Goal: Task Accomplishment & Management: Complete application form

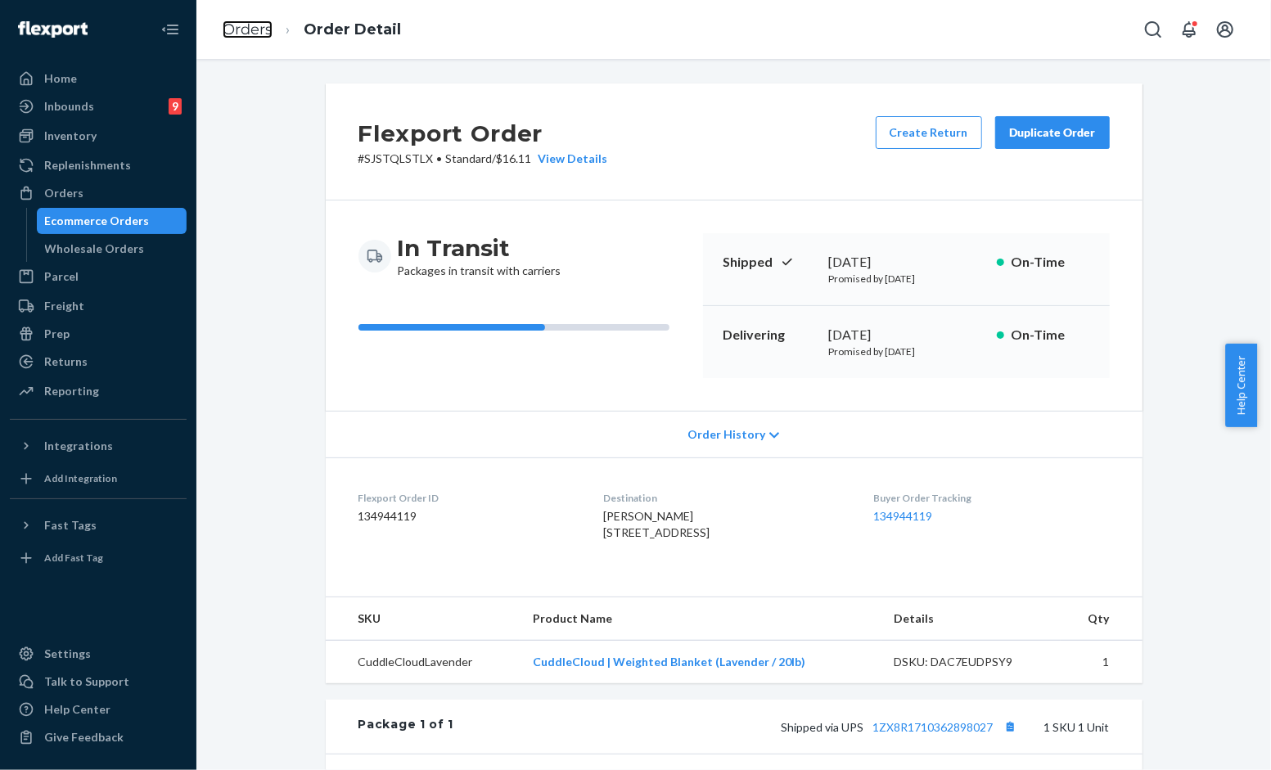
scroll to position [182, 0]
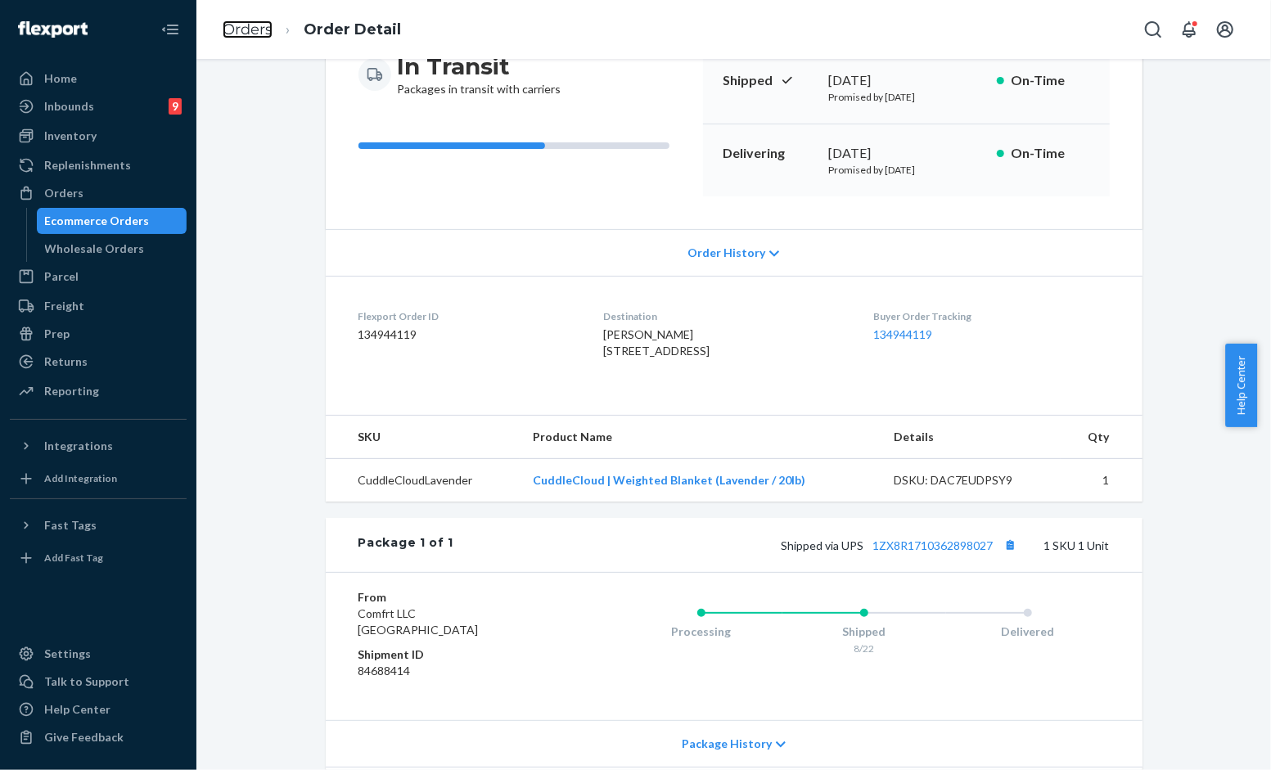
click at [244, 25] on link "Orders" at bounding box center [248, 29] width 50 height 18
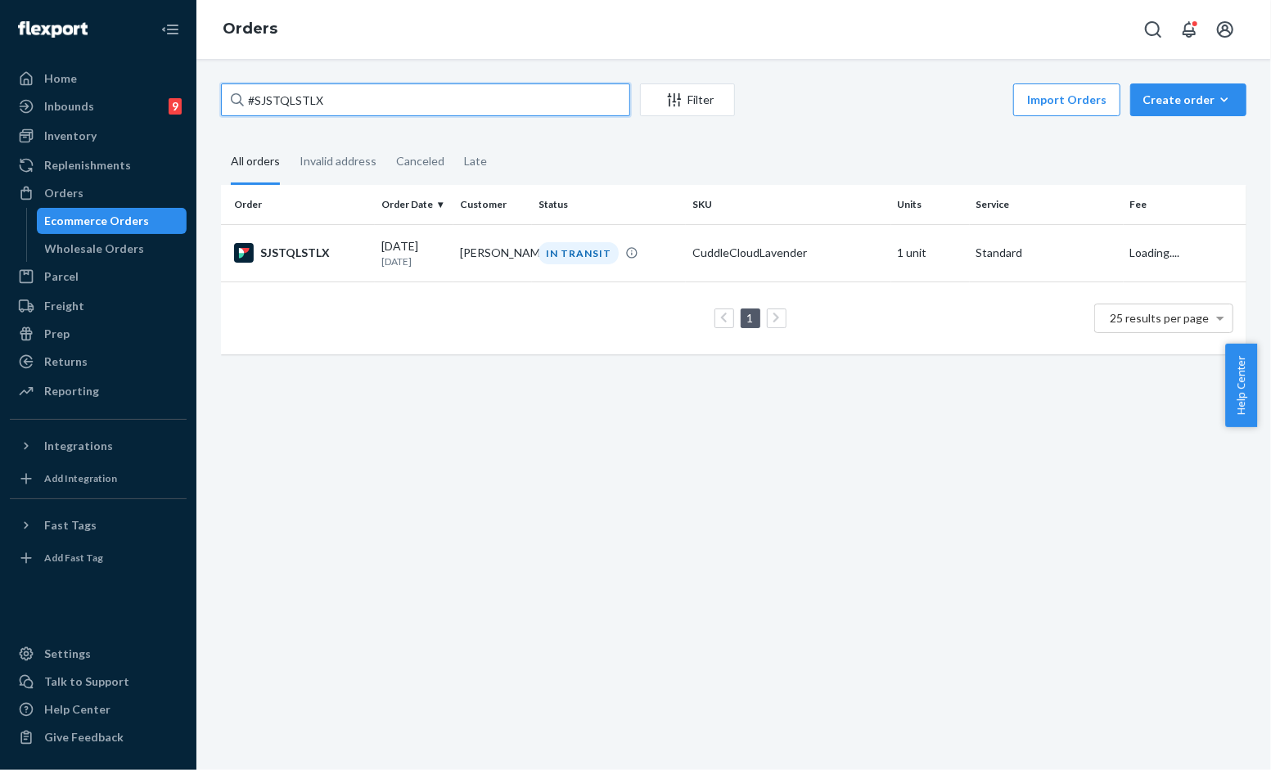
click at [325, 103] on input "#SJSTQLSTLX" at bounding box center [425, 99] width 409 height 33
paste input "-MTIRKXL"
type input "#SJ-MTIRKXL"
click at [476, 255] on td "Destinee Henderson" at bounding box center [493, 252] width 79 height 57
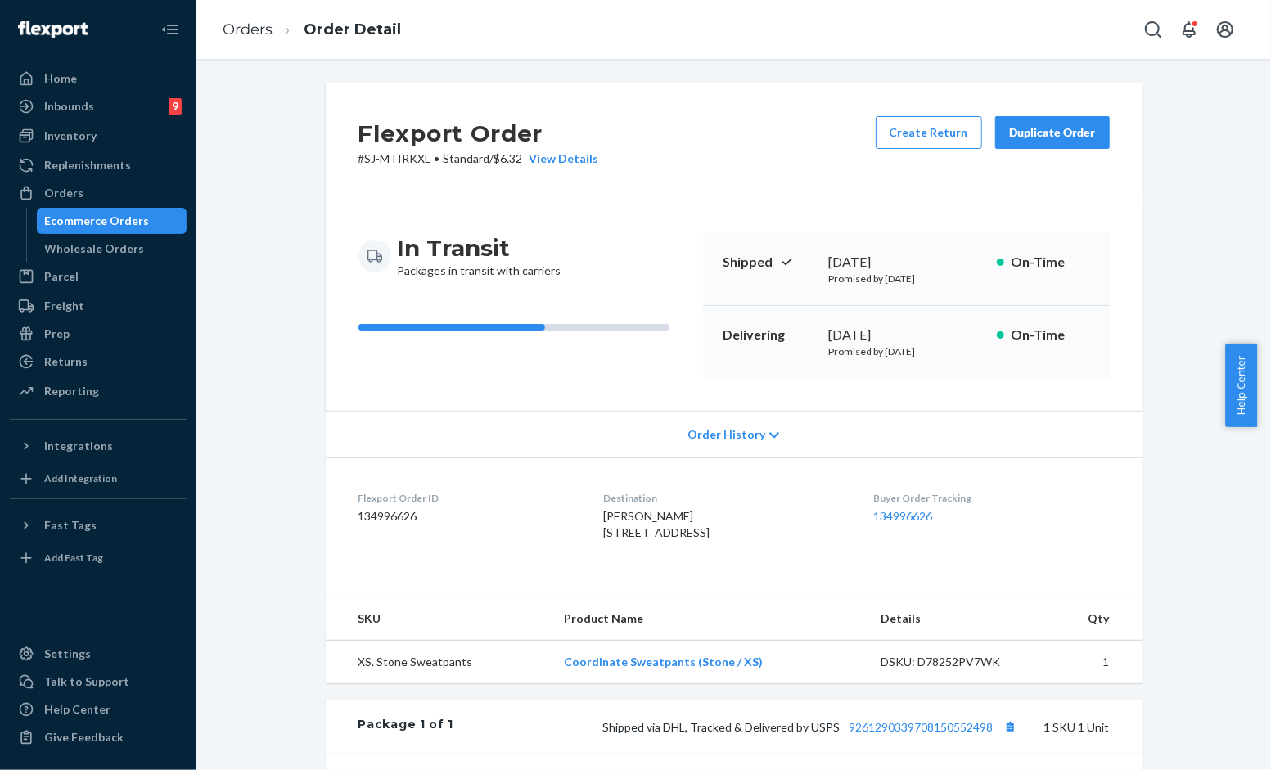
click at [651, 115] on div "Flexport Order # SJ-MTIRKXL • Standard / $6.32 View Details Create Return Dupli…" at bounding box center [734, 141] width 817 height 117
click at [602, 315] on div "In Transit Packages in transit with carriers" at bounding box center [525, 305] width 332 height 145
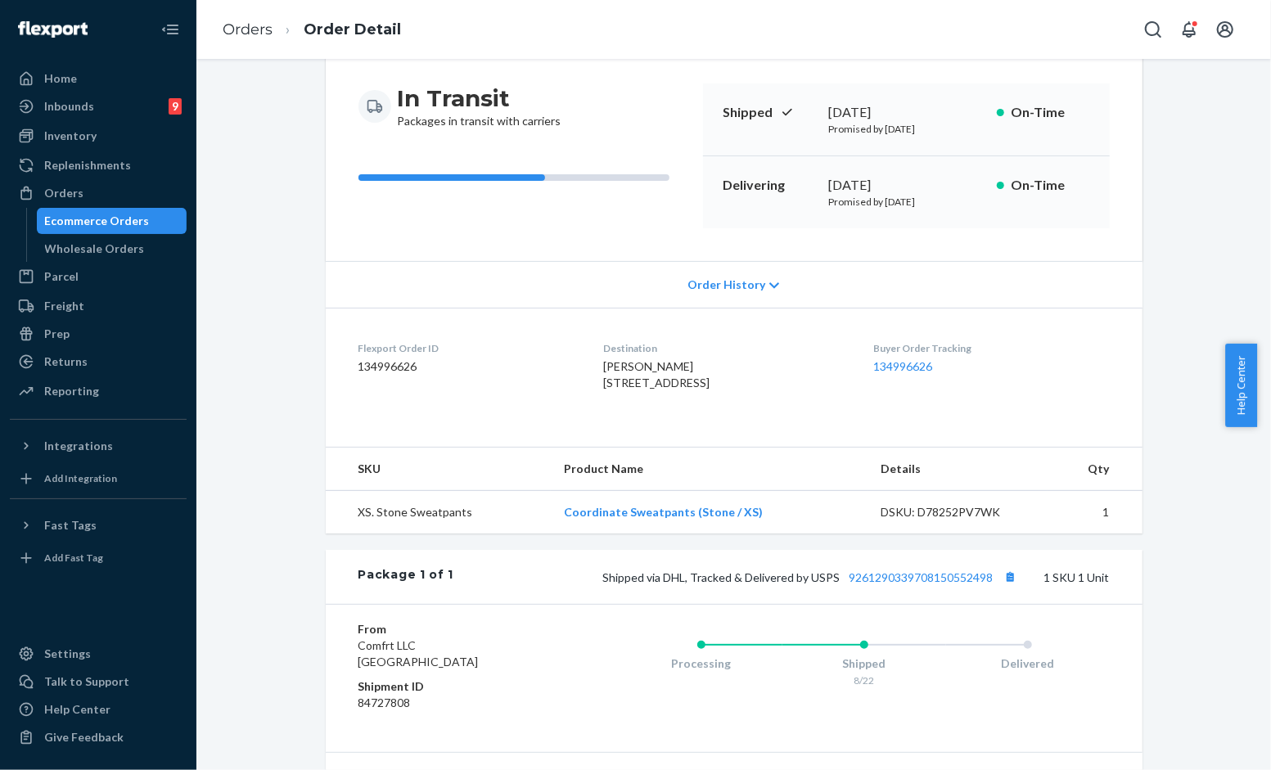
scroll to position [315, 0]
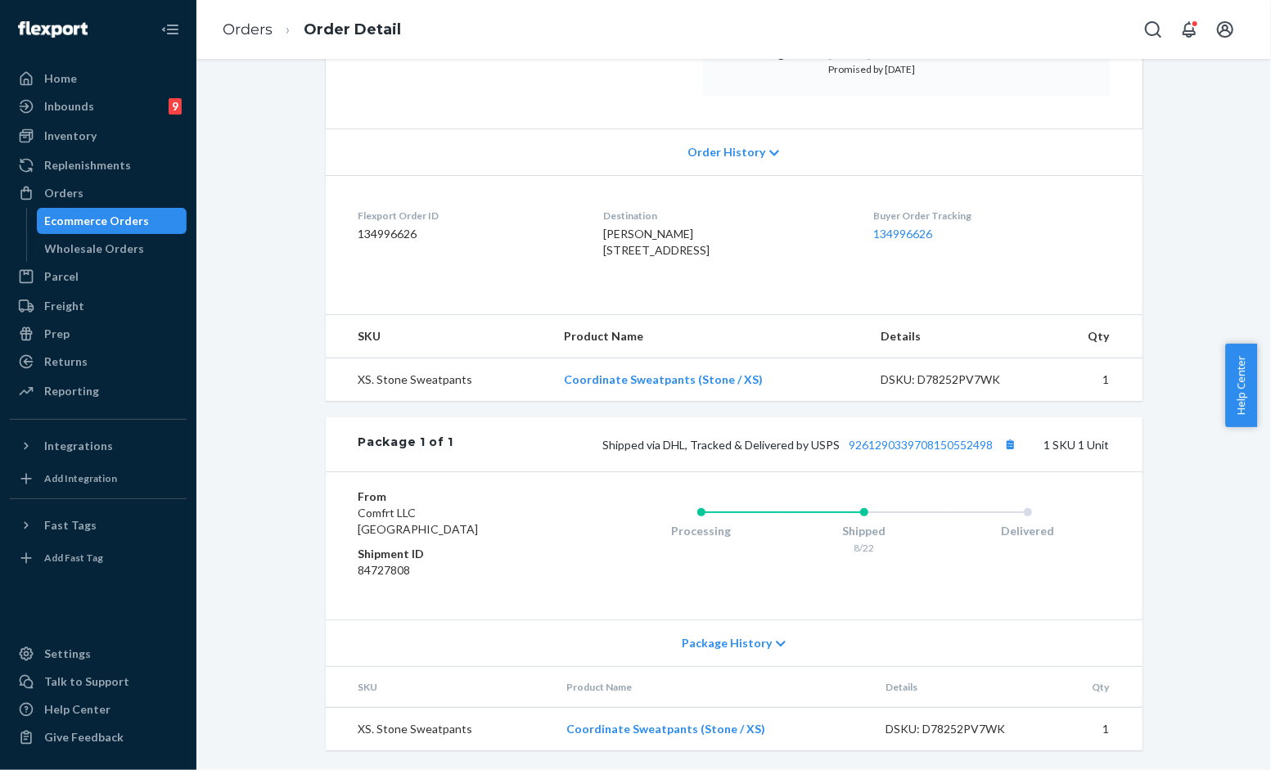
click at [954, 429] on div "Package 1 of 1 Shipped via DHL, Tracked & Delivered by USPS 9261290339708150552…" at bounding box center [734, 444] width 817 height 54
click at [936, 440] on link "9261290339708150552498" at bounding box center [922, 445] width 144 height 14
click at [239, 37] on link "Orders" at bounding box center [248, 29] width 50 height 18
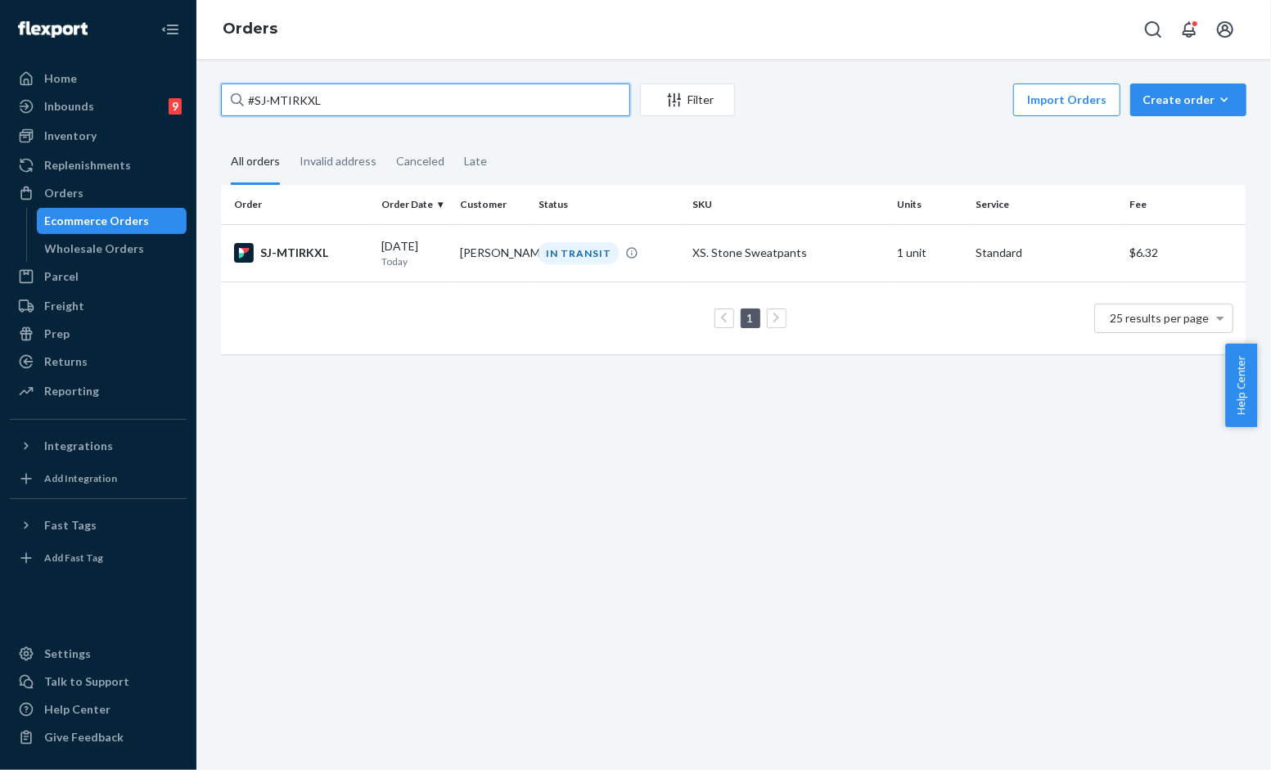
click at [389, 104] on input "#SJ-MTIRKXL" at bounding box center [425, 99] width 409 height 33
paste input "254666619"
type input "254666619"
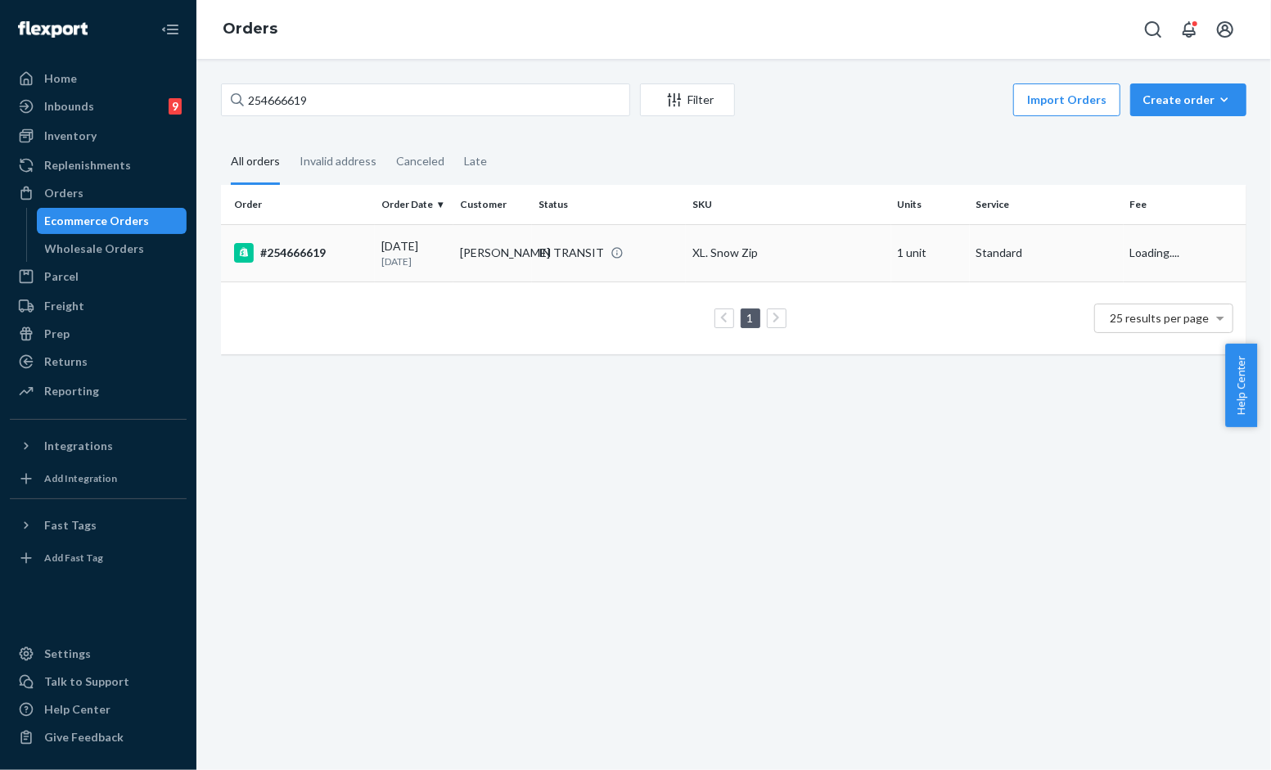
click at [553, 261] on div "IN TRANSIT" at bounding box center [571, 253] width 65 height 16
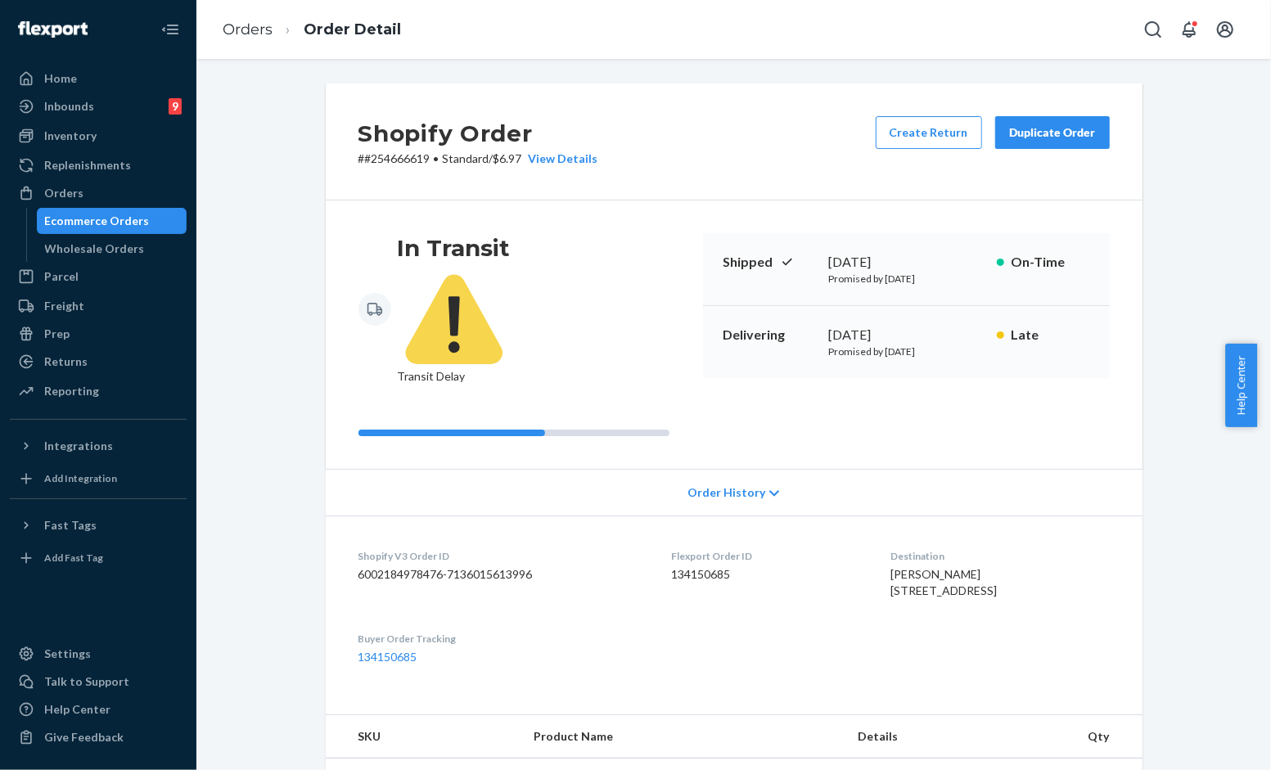
drag, startPoint x: 1067, startPoint y: 141, endPoint x: 990, endPoint y: 150, distance: 76.7
click at [1066, 139] on button "Duplicate Order" at bounding box center [1052, 132] width 115 height 33
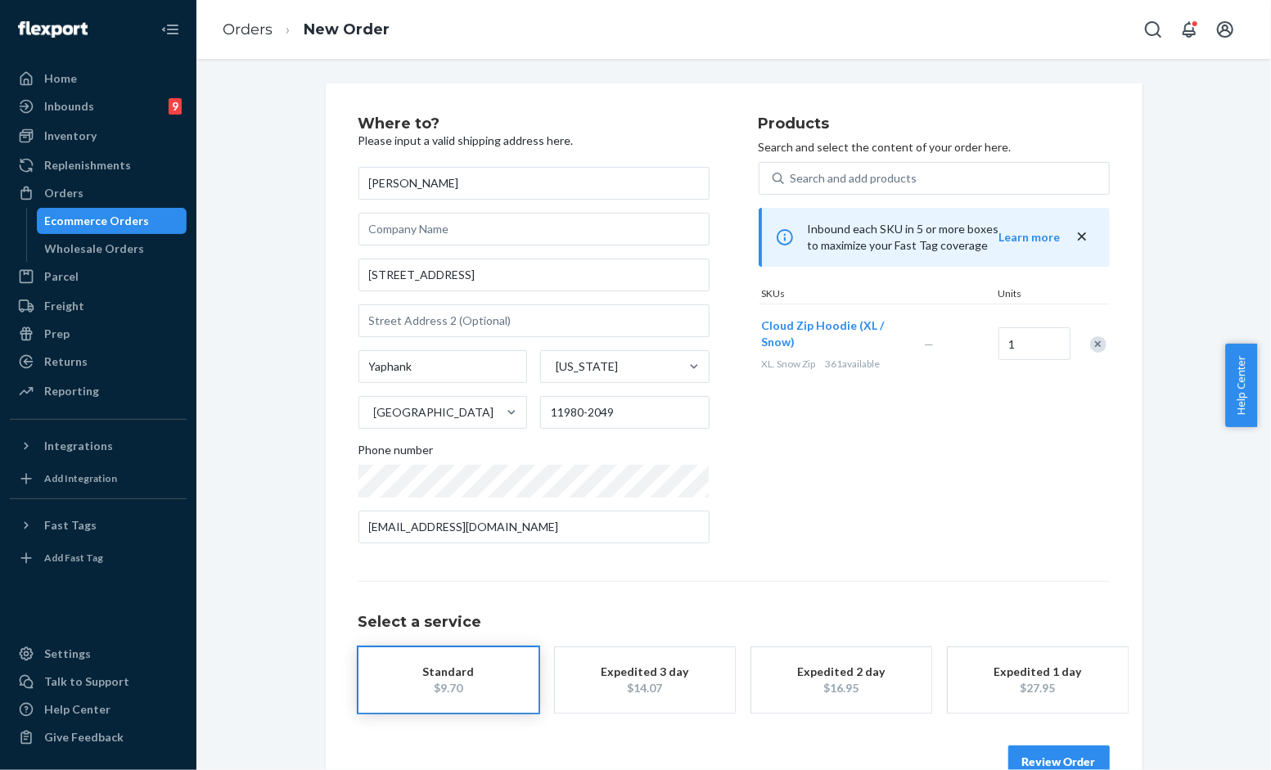
click at [907, 541] on div "Products Search and select the content of your order here. Search and add produ…" at bounding box center [934, 336] width 351 height 440
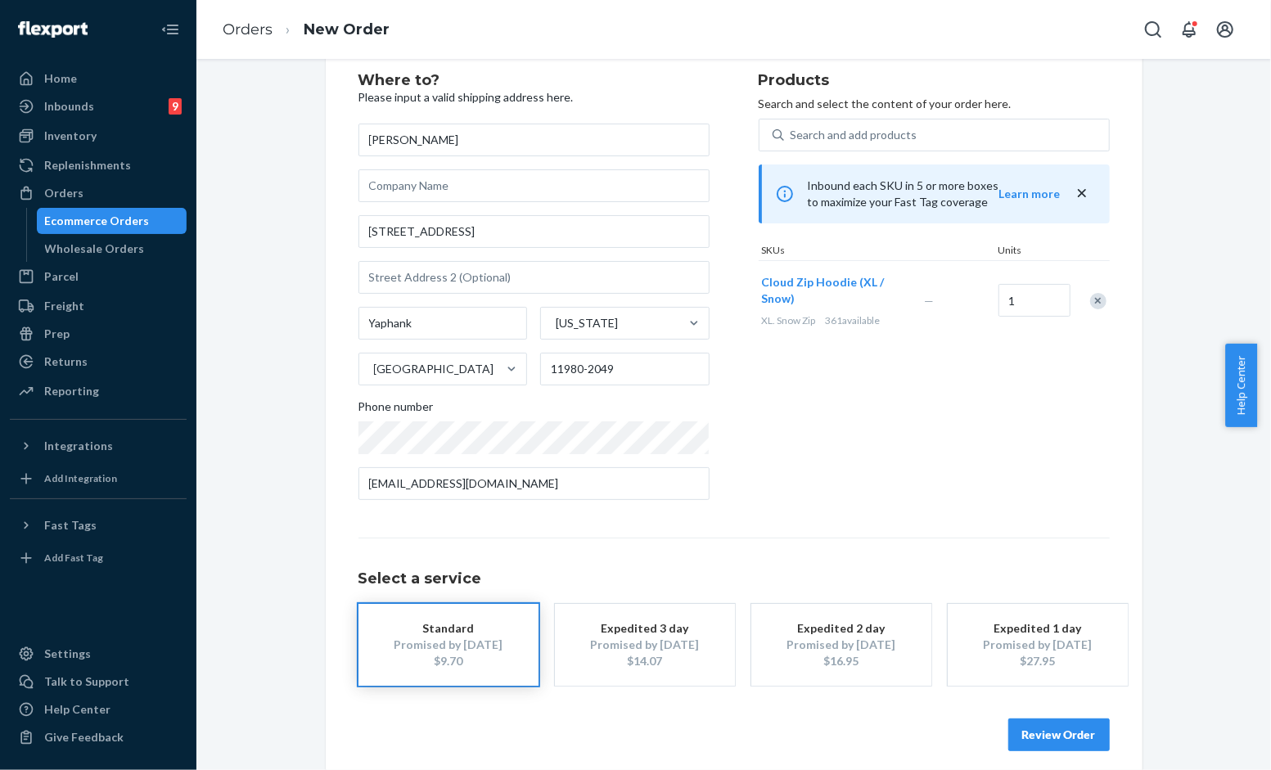
scroll to position [56, 0]
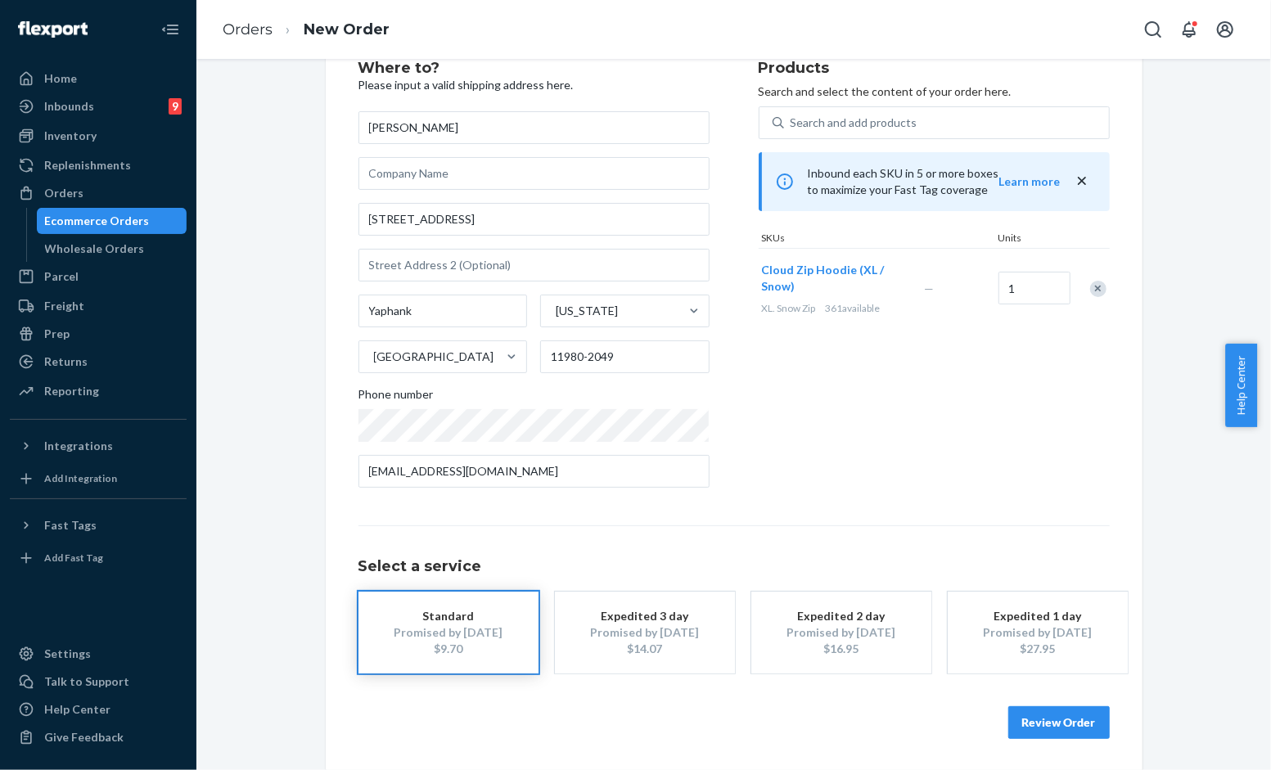
click at [849, 407] on div "Products Search and select the content of your order here. Search and add produ…" at bounding box center [934, 281] width 351 height 440
click at [1052, 712] on button "Review Order" at bounding box center [1060, 722] width 102 height 33
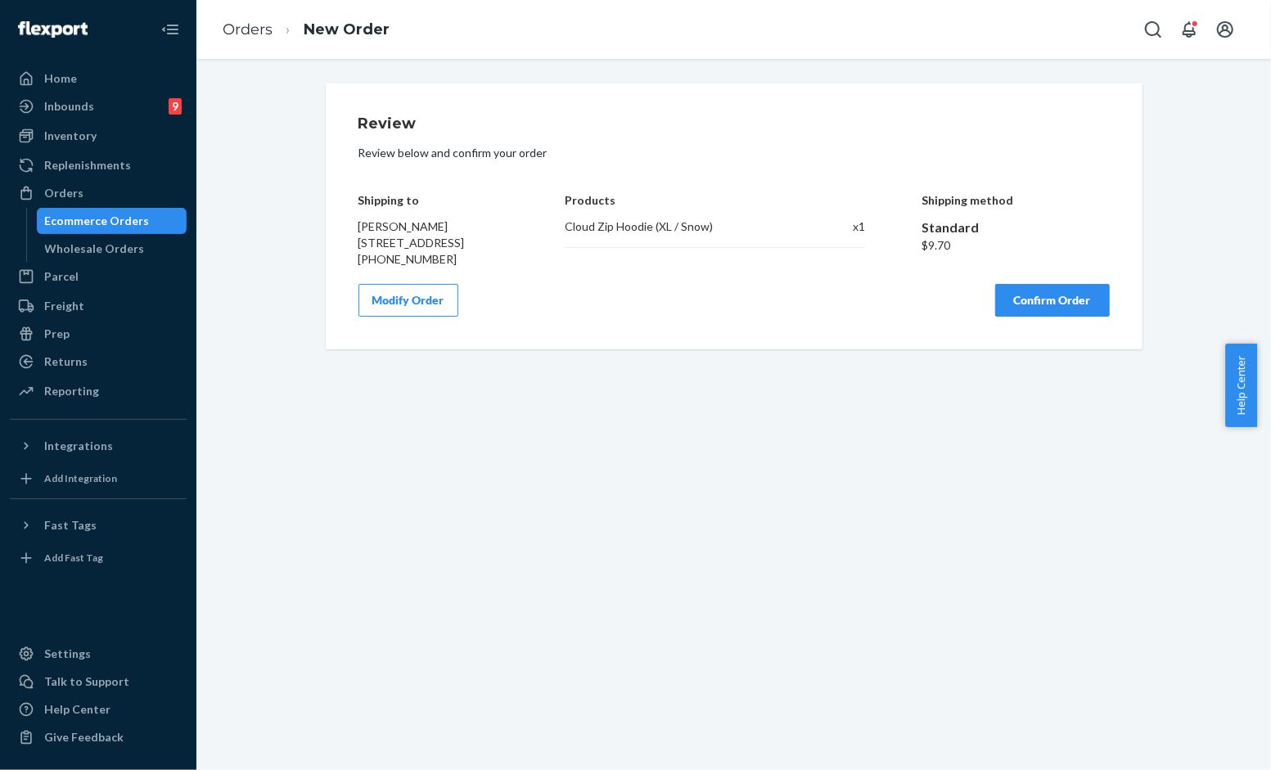
click at [866, 395] on div "Review Review below and confirm your order Shipping to Maureen Gabay 420 Vander…" at bounding box center [733, 414] width 1075 height 711
click at [1066, 317] on button "Confirm Order" at bounding box center [1052, 300] width 115 height 33
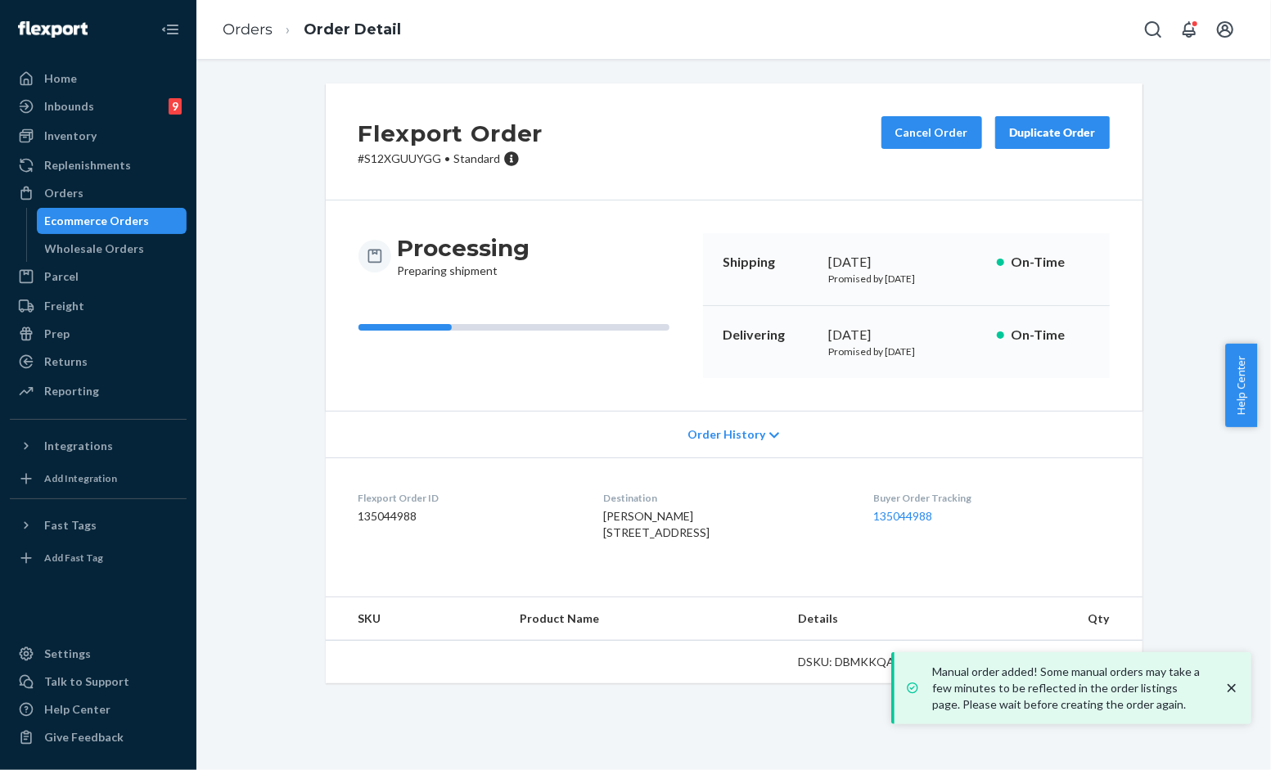
click at [661, 167] on div "Flexport Order # S12XGUUYGG • Standard Cancel Order Duplicate Order" at bounding box center [734, 141] width 817 height 117
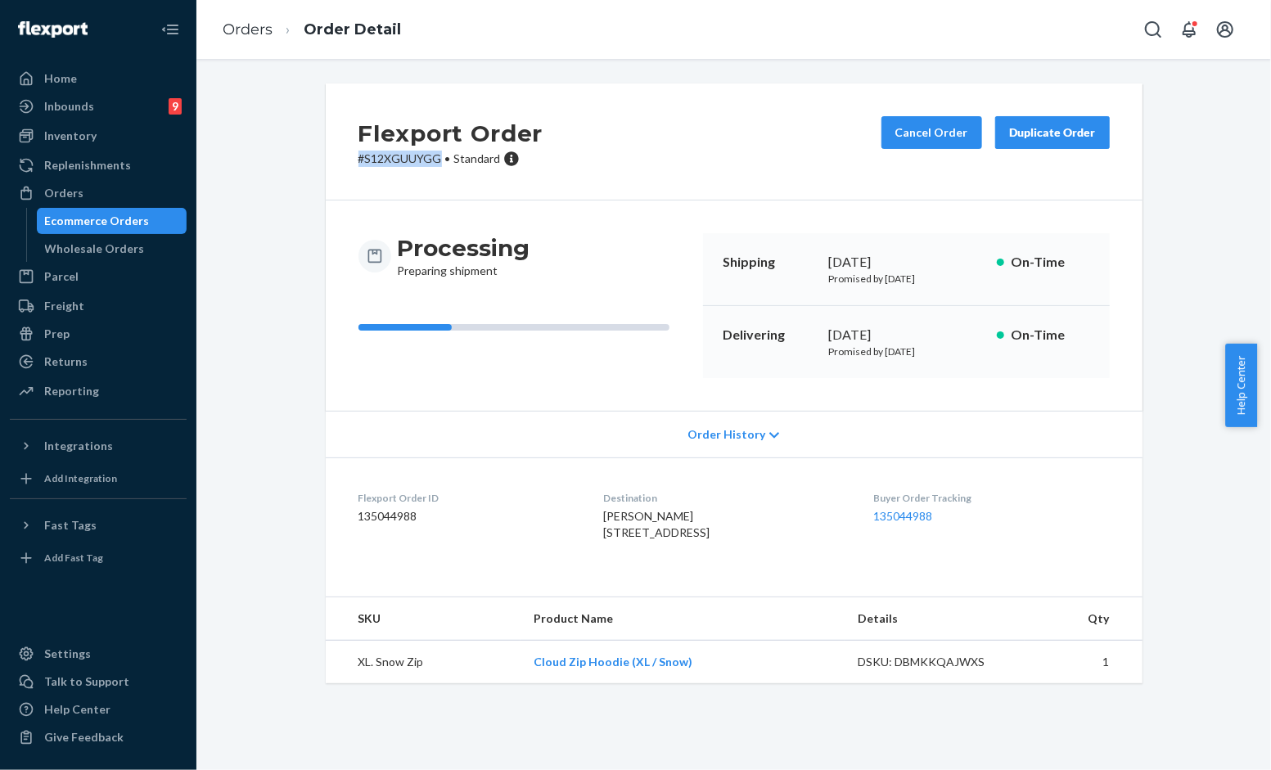
drag, startPoint x: 435, startPoint y: 160, endPoint x: 346, endPoint y: 159, distance: 89.2
click at [346, 159] on div "Flexport Order # S12XGUUYGG • Standard Cancel Order Duplicate Order" at bounding box center [734, 141] width 817 height 117
copy p "# S12XGUUYGG"
click at [723, 210] on div "Processing Preparing shipment Shipping August 25, 2025 Promised by August 25, 2…" at bounding box center [734, 306] width 817 height 210
drag, startPoint x: 264, startPoint y: 91, endPoint x: 235, endPoint y: 61, distance: 41.7
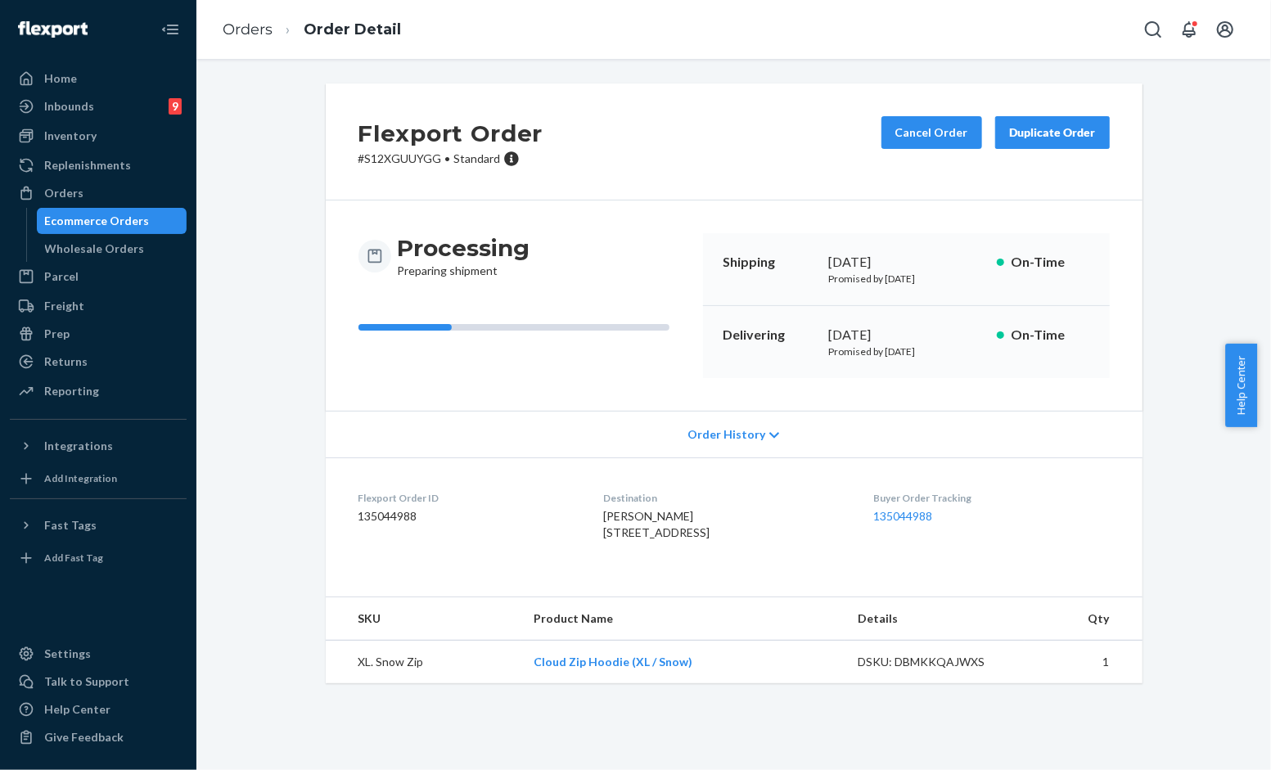
click at [264, 90] on div "Flexport Order # S12XGUUYGG • Standard Cancel Order Duplicate Order Processing …" at bounding box center [734, 393] width 1050 height 620
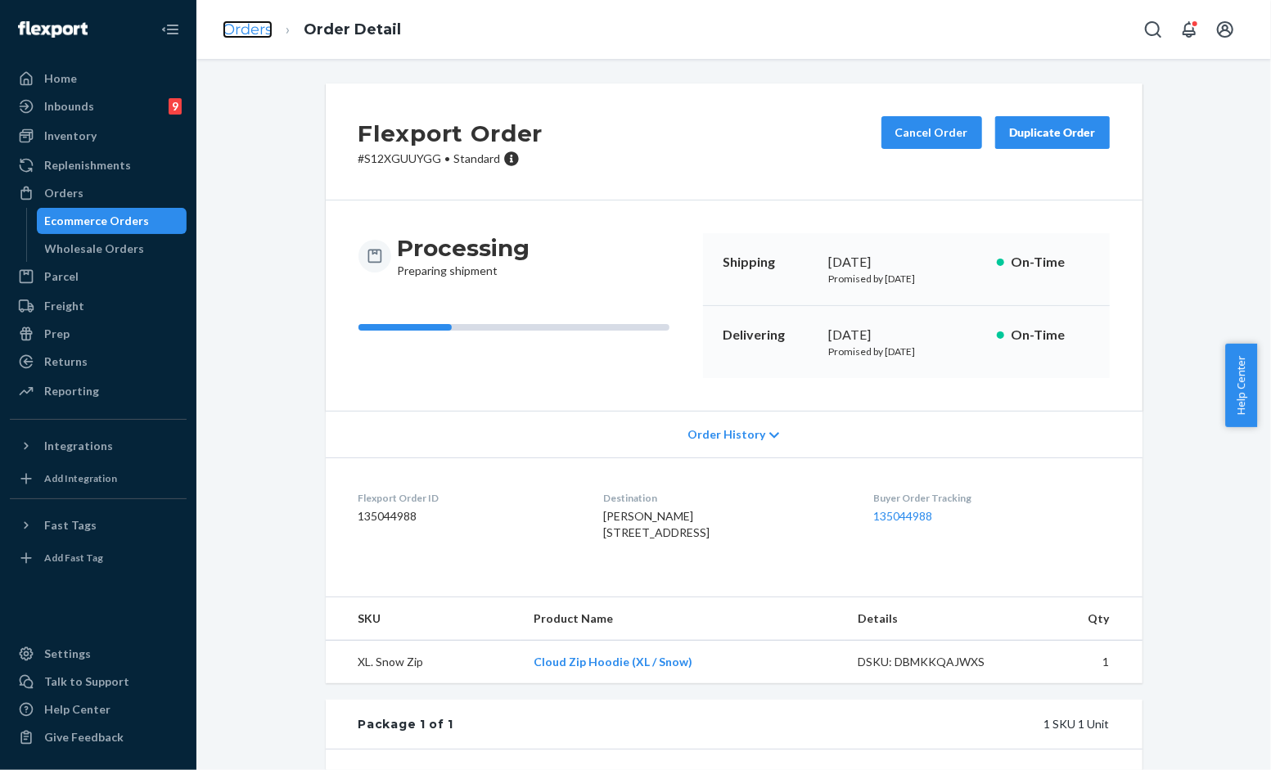
click at [257, 30] on link "Orders" at bounding box center [248, 29] width 50 height 18
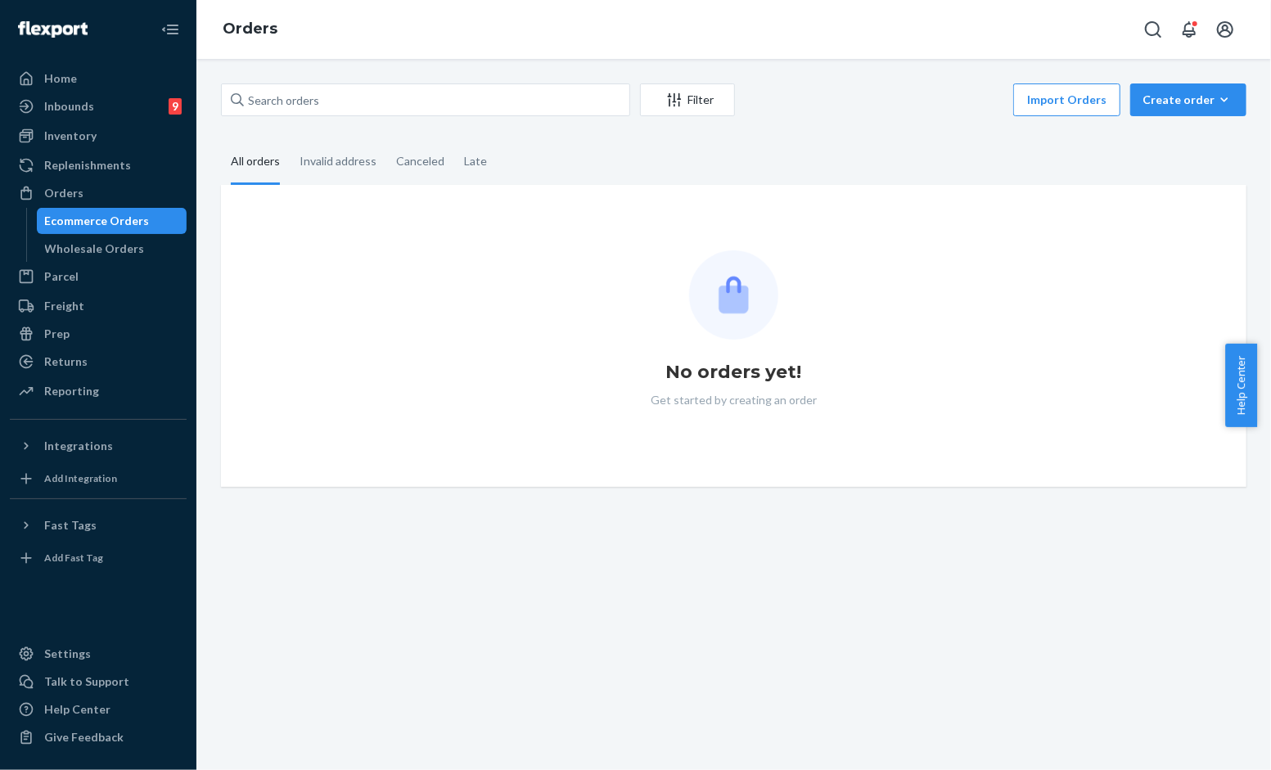
click at [299, 116] on div "Filter Import Orders Create order Ecommerce order Removal order" at bounding box center [734, 101] width 1026 height 37
click at [317, 106] on input "text" at bounding box center [425, 99] width 409 height 33
paste input "#254770808"
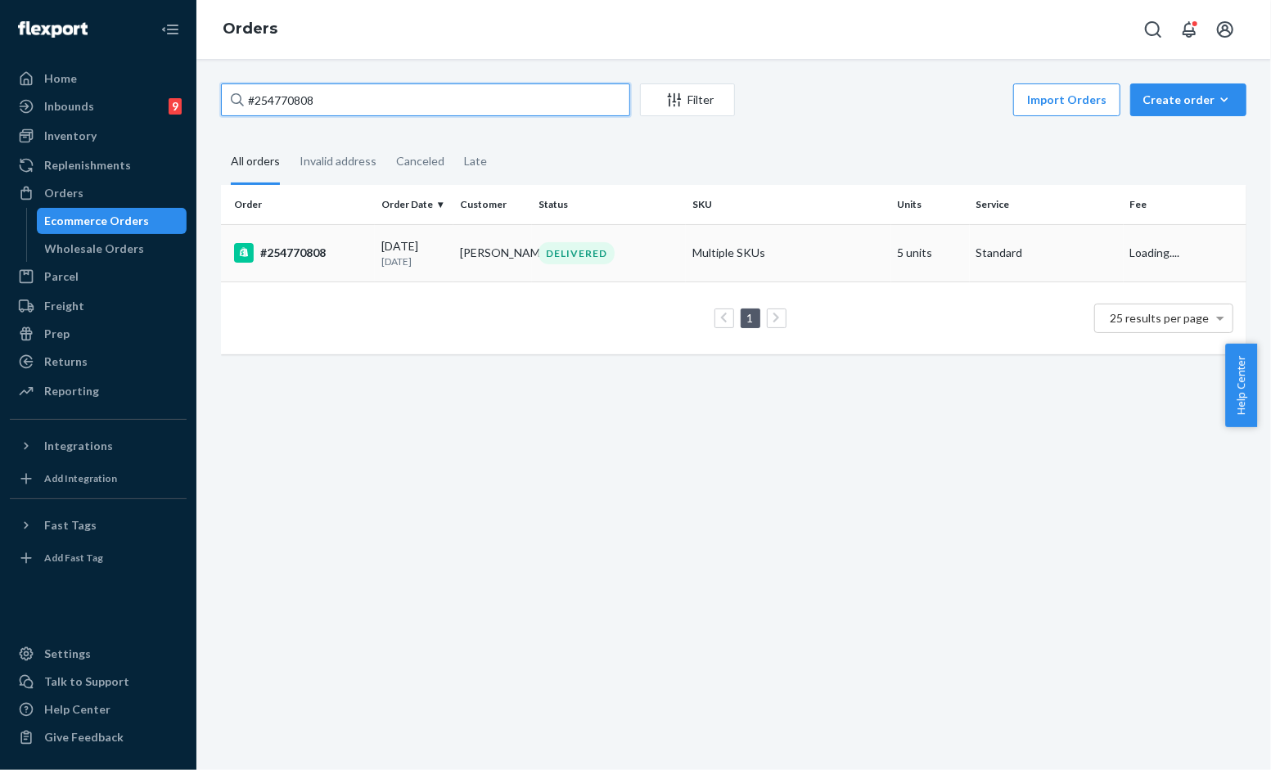
type input "#254770808"
click at [468, 262] on td "[PERSON_NAME]" at bounding box center [493, 252] width 79 height 57
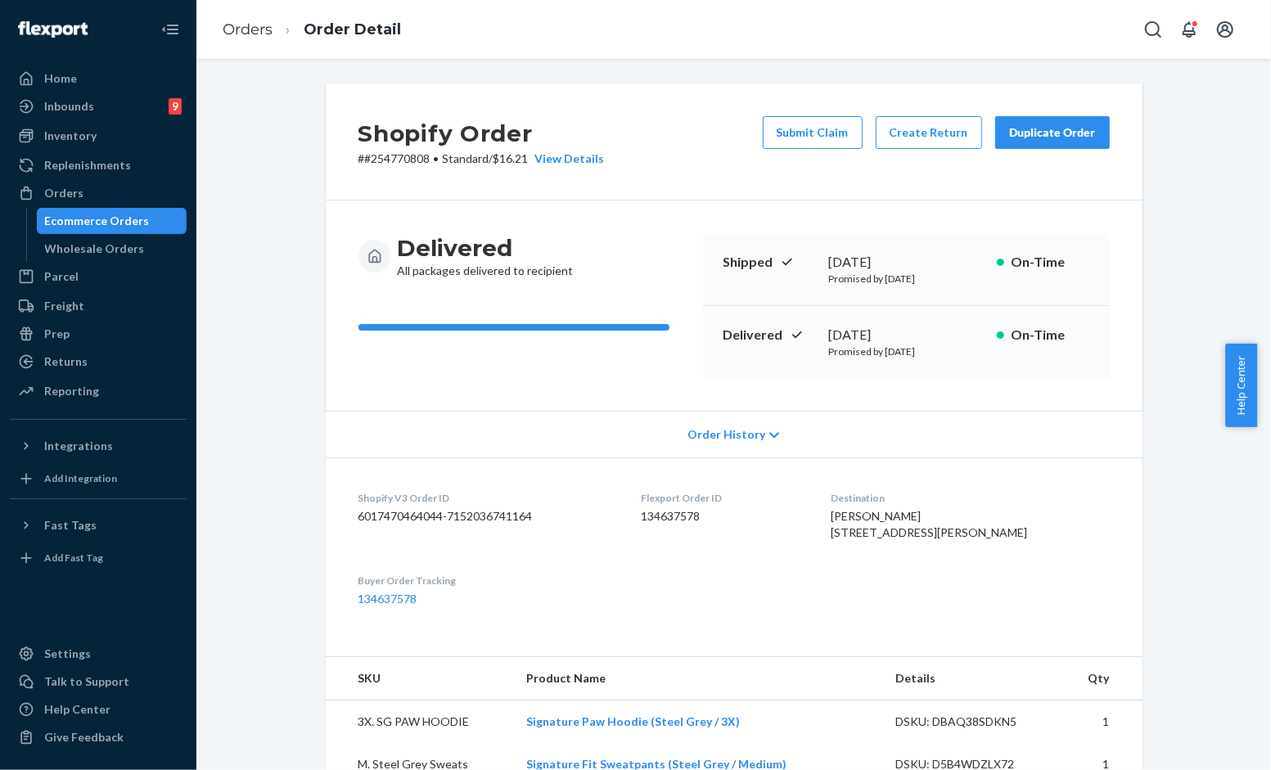
click at [714, 201] on div "Delivered All packages delivered to recipient Shipped [DATE] Promised by [DATE]…" at bounding box center [734, 306] width 817 height 210
click at [795, 138] on button "Submit Claim" at bounding box center [813, 132] width 100 height 33
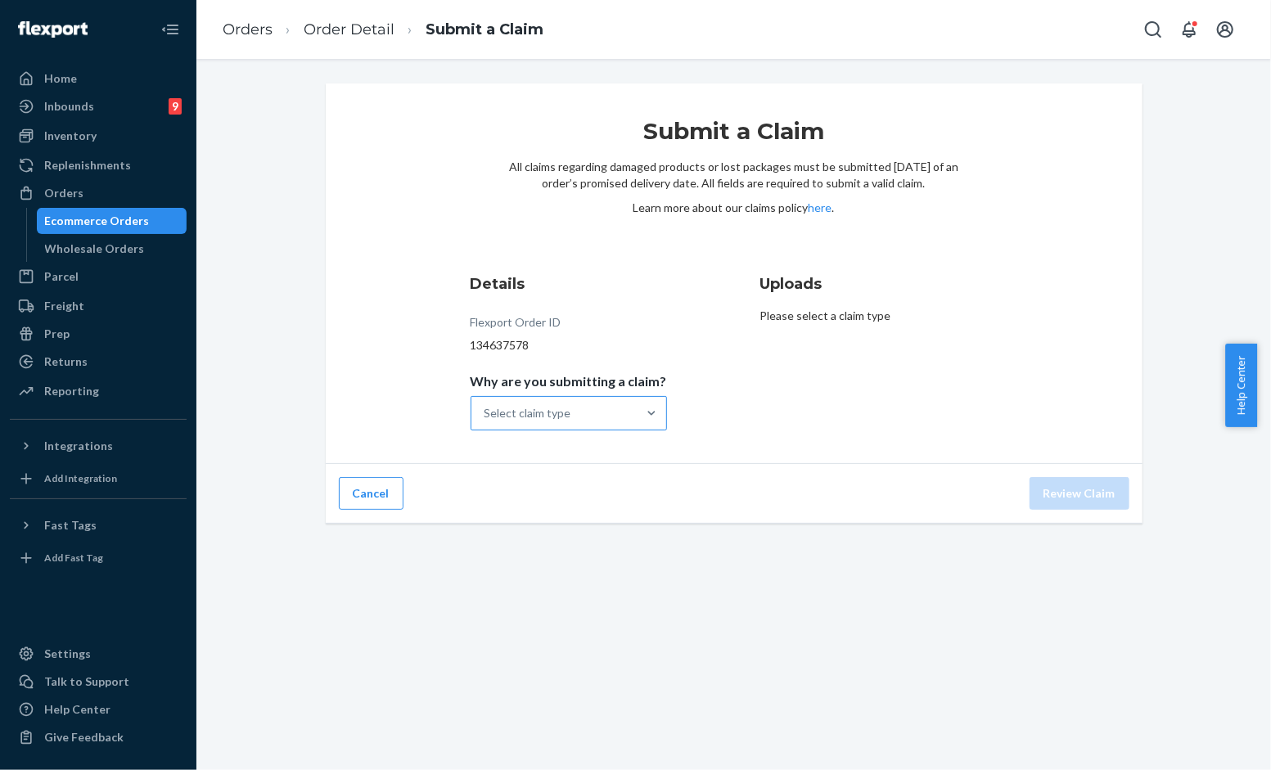
click at [596, 414] on div "Select claim type" at bounding box center [554, 413] width 165 height 33
click at [486, 414] on input "Why are you submitting a claim? Select claim type" at bounding box center [486, 413] width 2 height 16
click at [526, 552] on div "Missing product" at bounding box center [569, 551] width 190 height 33
click at [486, 422] on input "Why are you submitting a claim? option Missing product focused, 0 of 4. 4 resul…" at bounding box center [486, 413] width 2 height 16
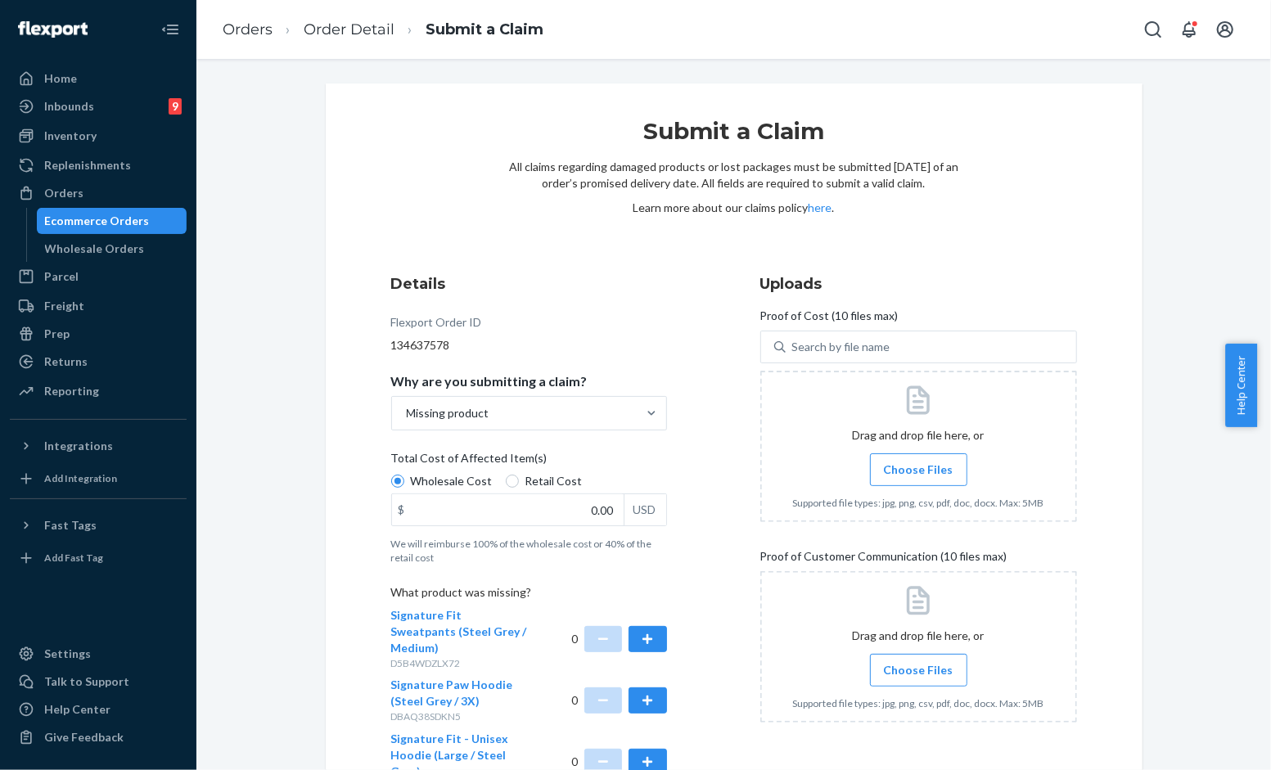
click at [533, 485] on span "Retail Cost" at bounding box center [554, 481] width 57 height 16
click at [519, 485] on input "Retail Cost" at bounding box center [512, 481] width 13 height 13
radio input "true"
radio input "false"
click at [494, 512] on input "0.00" at bounding box center [508, 509] width 232 height 31
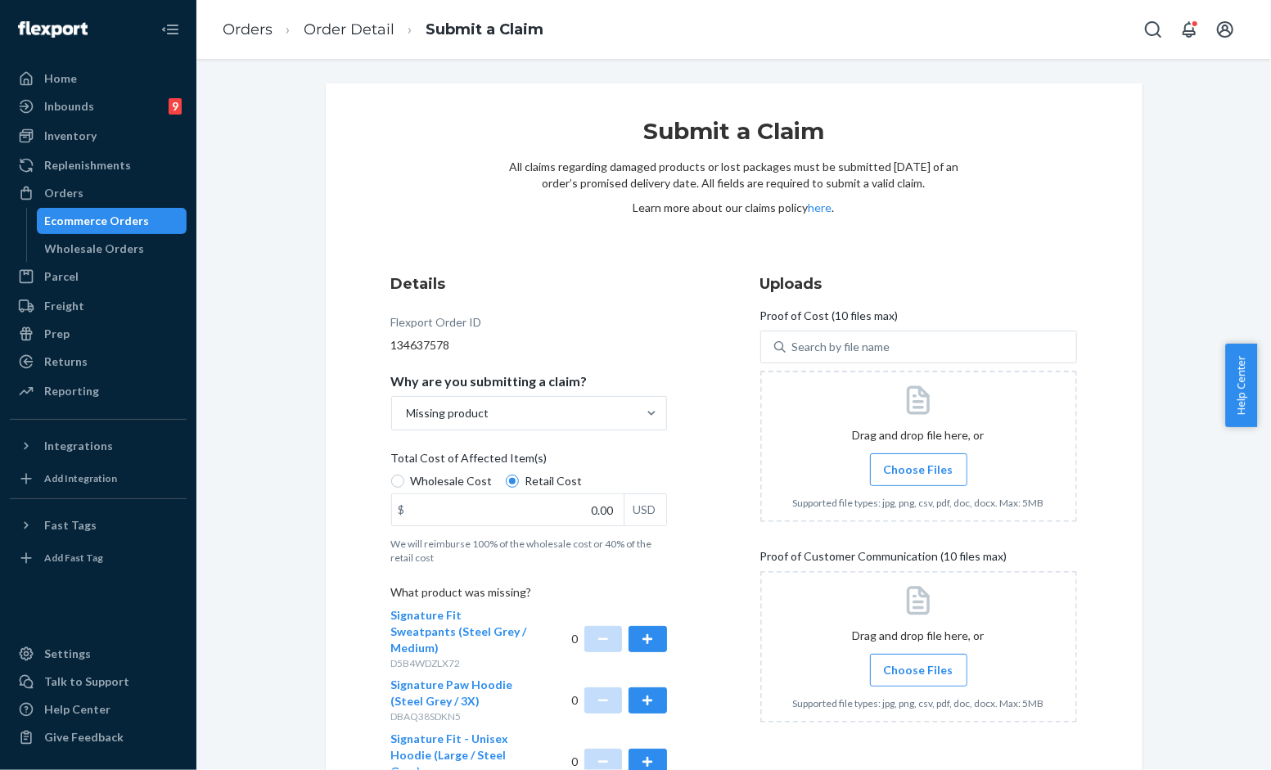
click at [679, 460] on div "Details Flexport Order ID 134637578 Why are you submitting a claim? Missing pro…" at bounding box center [549, 614] width 317 height 700
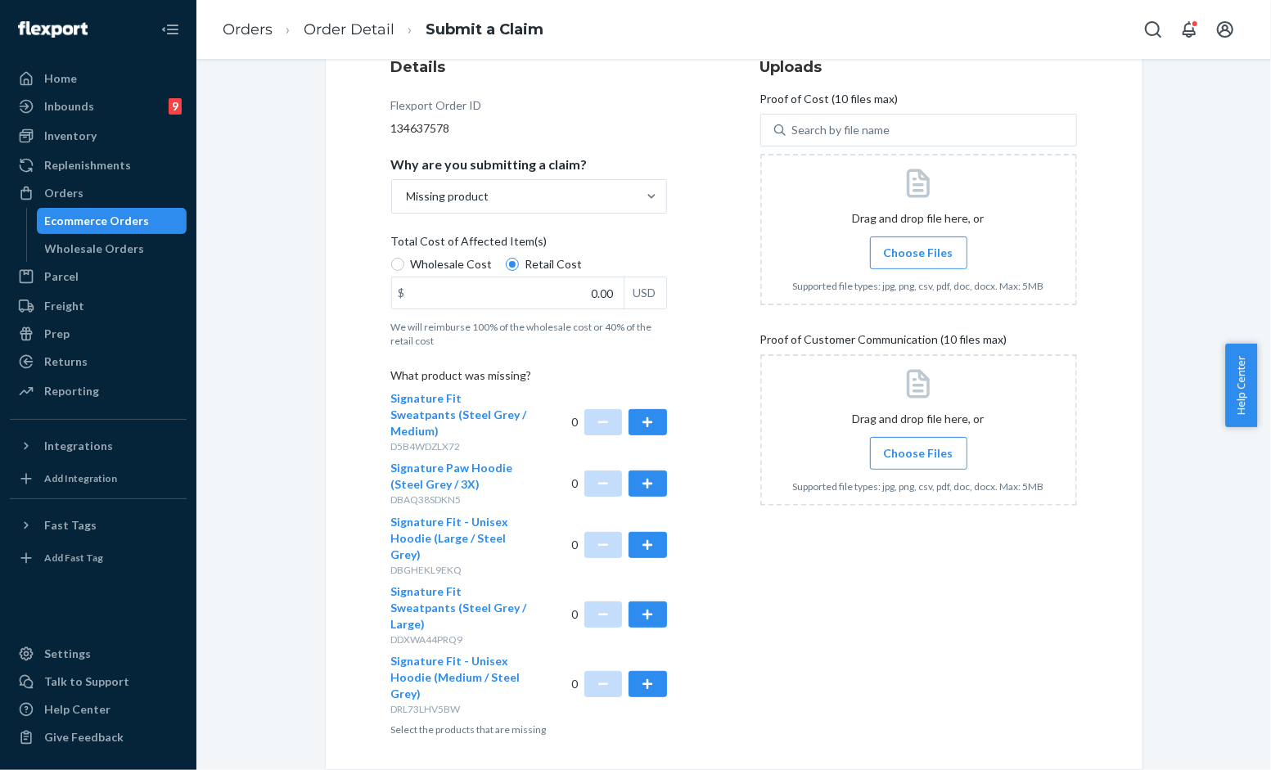
scroll to position [227, 0]
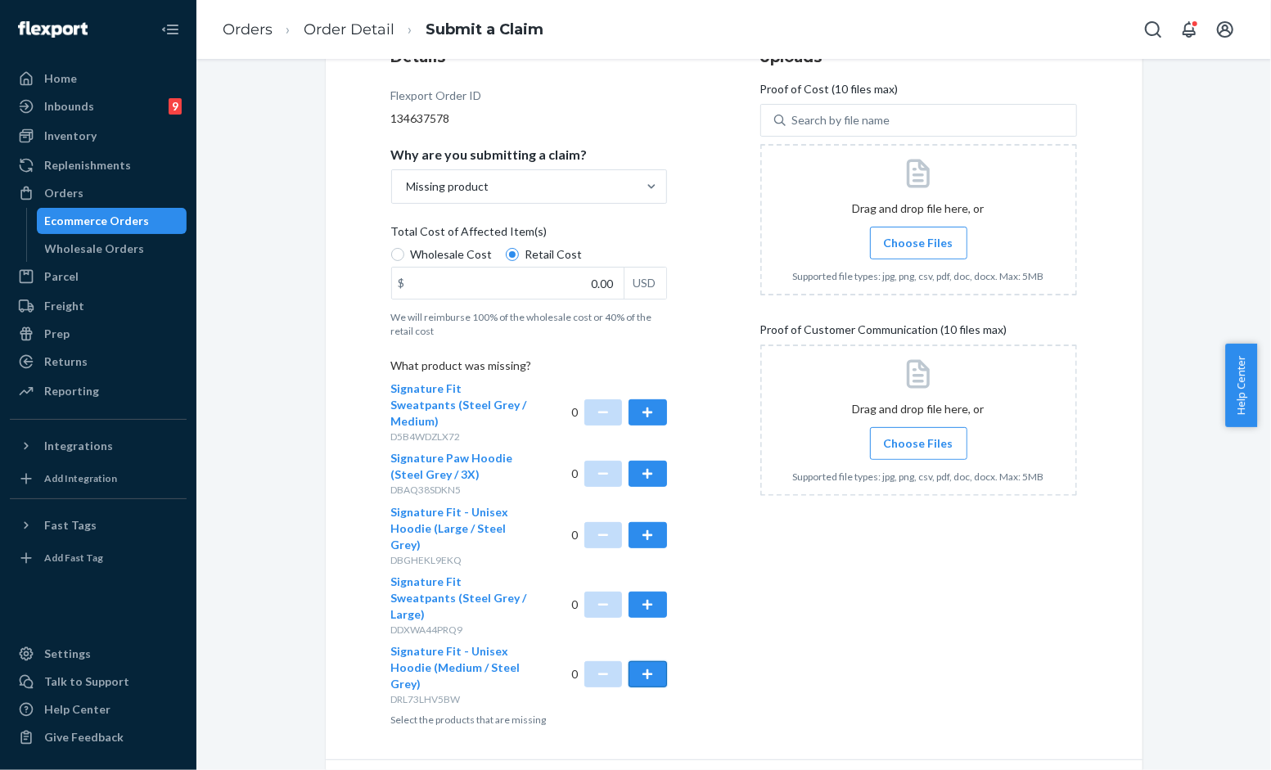
click at [652, 661] on button "button" at bounding box center [648, 674] width 38 height 26
click at [592, 277] on input "0.00" at bounding box center [508, 283] width 232 height 31
type input "47.00"
click at [718, 386] on div "Details Flexport Order ID 134637578 Why are you submitting a claim? Missing pro…" at bounding box center [734, 387] width 686 height 680
click at [678, 264] on div "Details Flexport Order ID 134637578 Why are you submitting a claim? Missing pro…" at bounding box center [549, 387] width 317 height 700
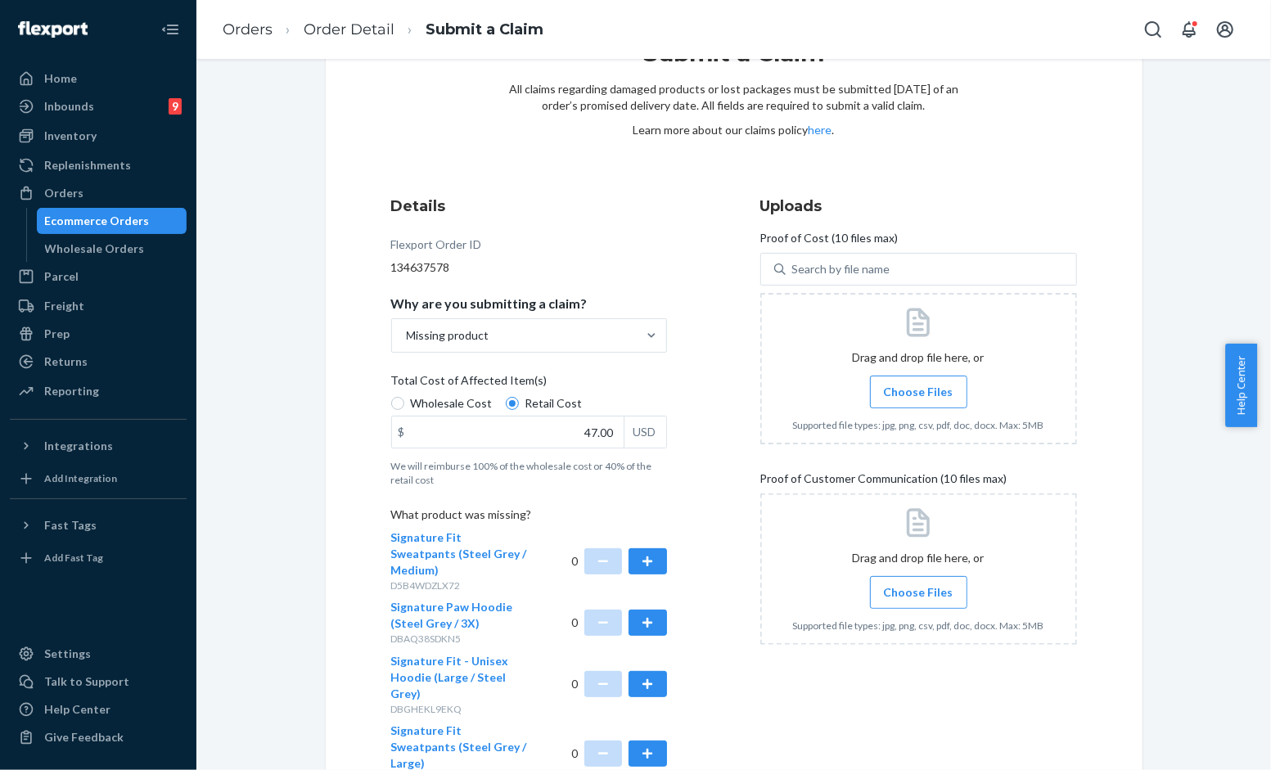
scroll to position [45, 0]
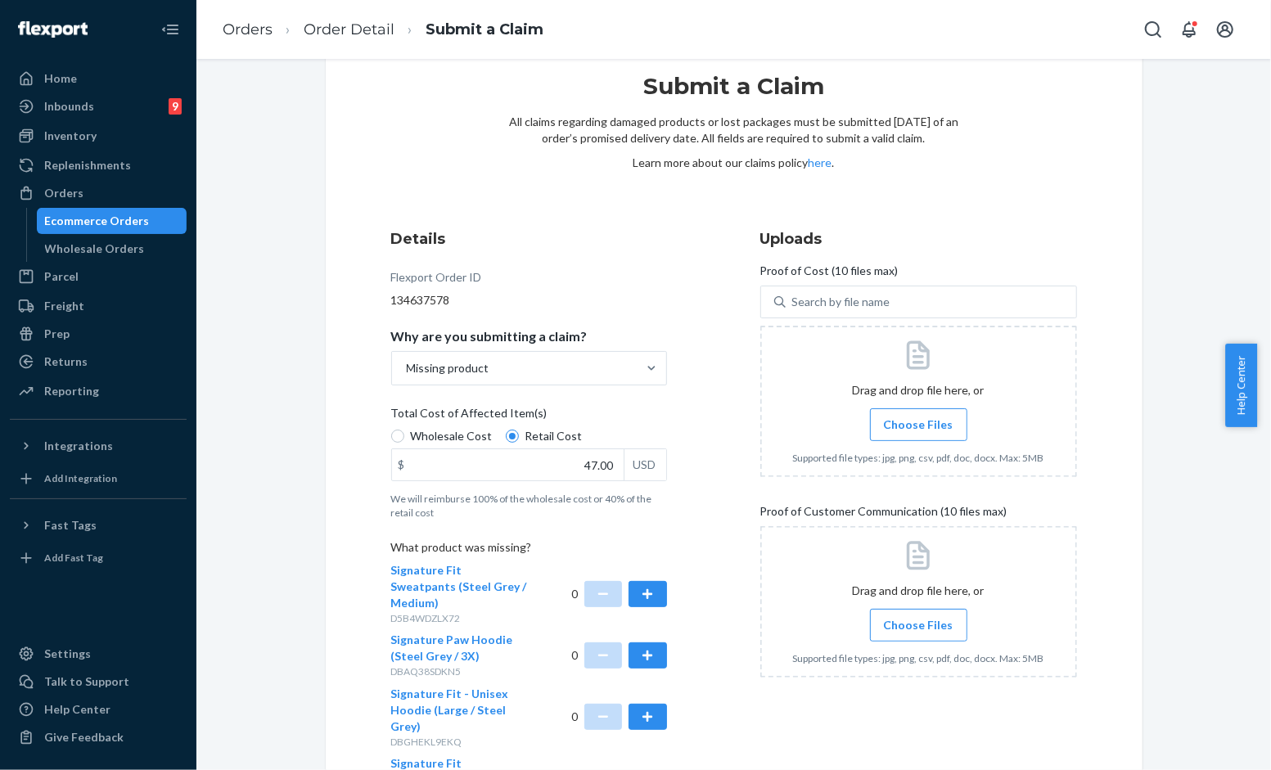
click at [904, 422] on span "Choose Files" at bounding box center [919, 425] width 70 height 16
click at [918, 422] on input "Choose Files" at bounding box center [918, 425] width 1 height 18
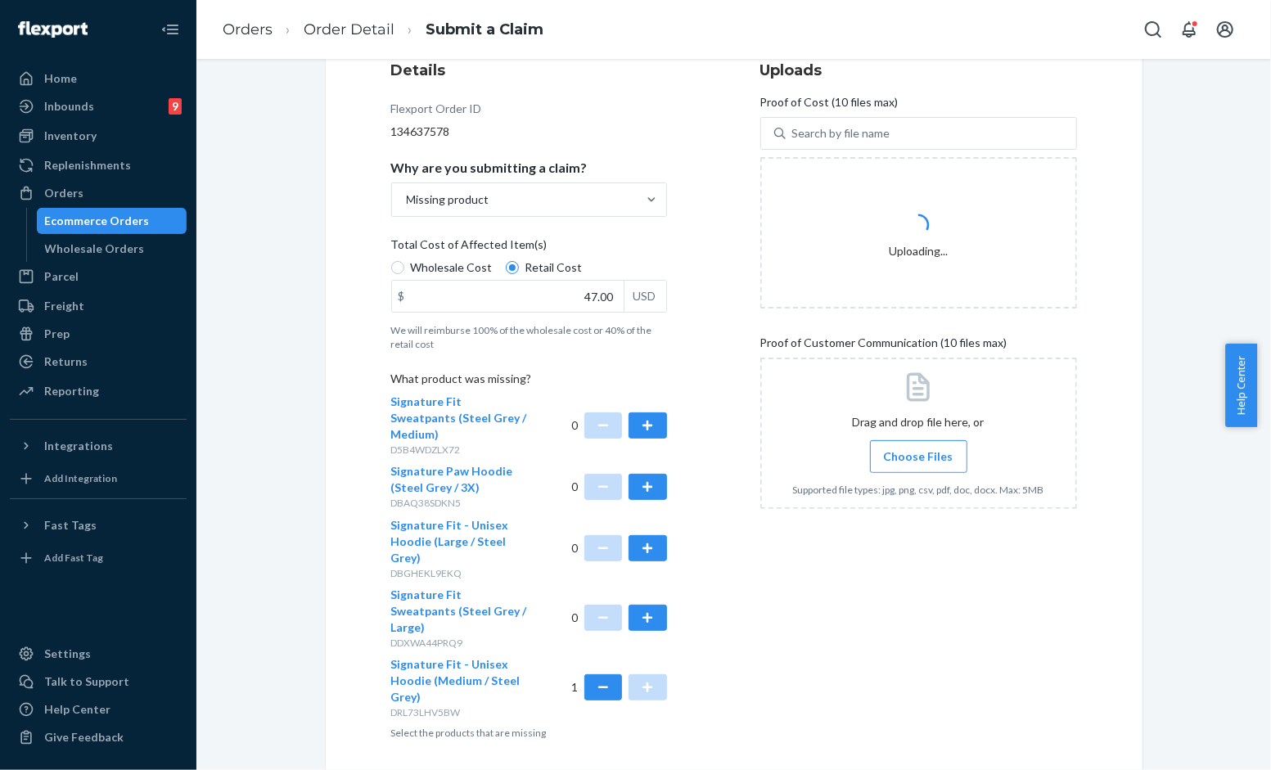
scroll to position [227, 0]
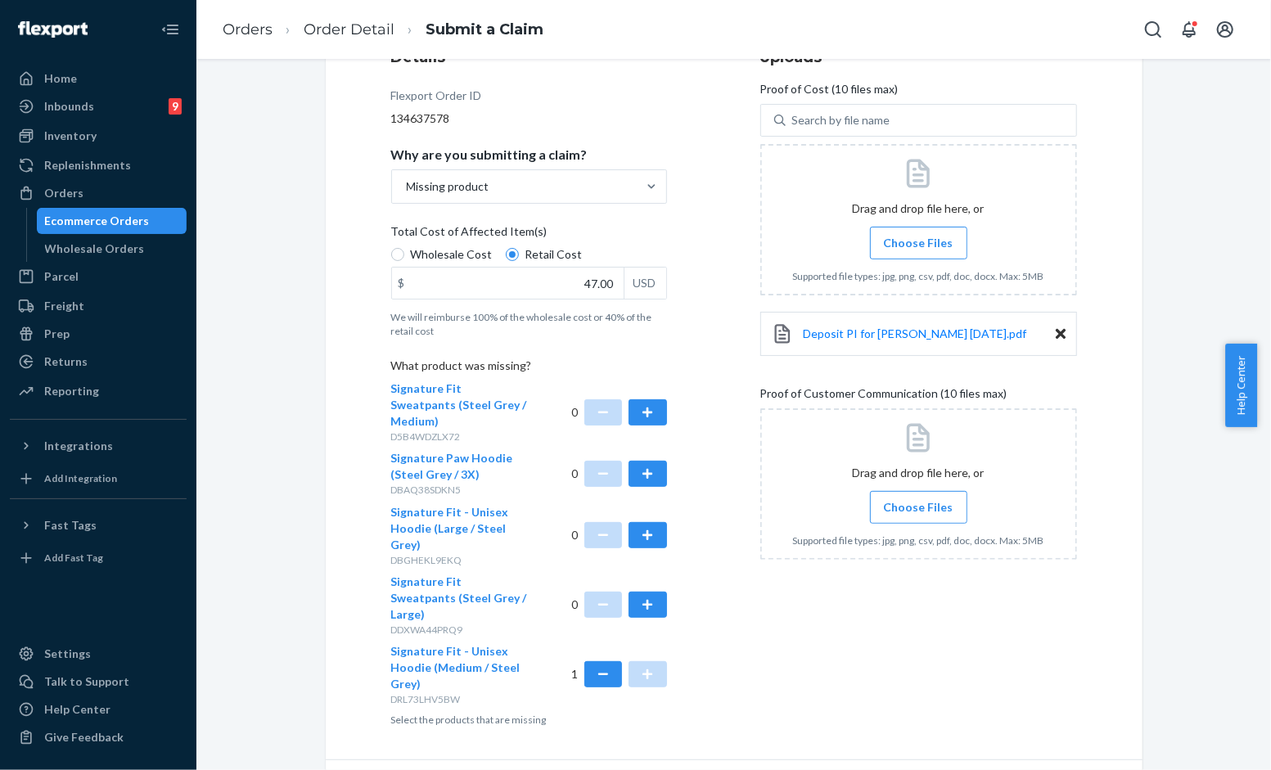
click at [699, 313] on div "Details Flexport Order ID 134637578 Why are you submitting a claim? Missing pro…" at bounding box center [549, 387] width 317 height 700
click at [707, 349] on div "Details Flexport Order ID 134637578 Why are you submitting a claim? Missing pro…" at bounding box center [734, 387] width 686 height 680
click at [896, 583] on div "Uploads Proof of Cost (10 files max) Search by file name Drag and drop file her…" at bounding box center [918, 386] width 317 height 693
click at [939, 516] on label "Choose Files" at bounding box center [918, 507] width 97 height 33
click at [919, 516] on input "Choose Files" at bounding box center [918, 508] width 1 height 18
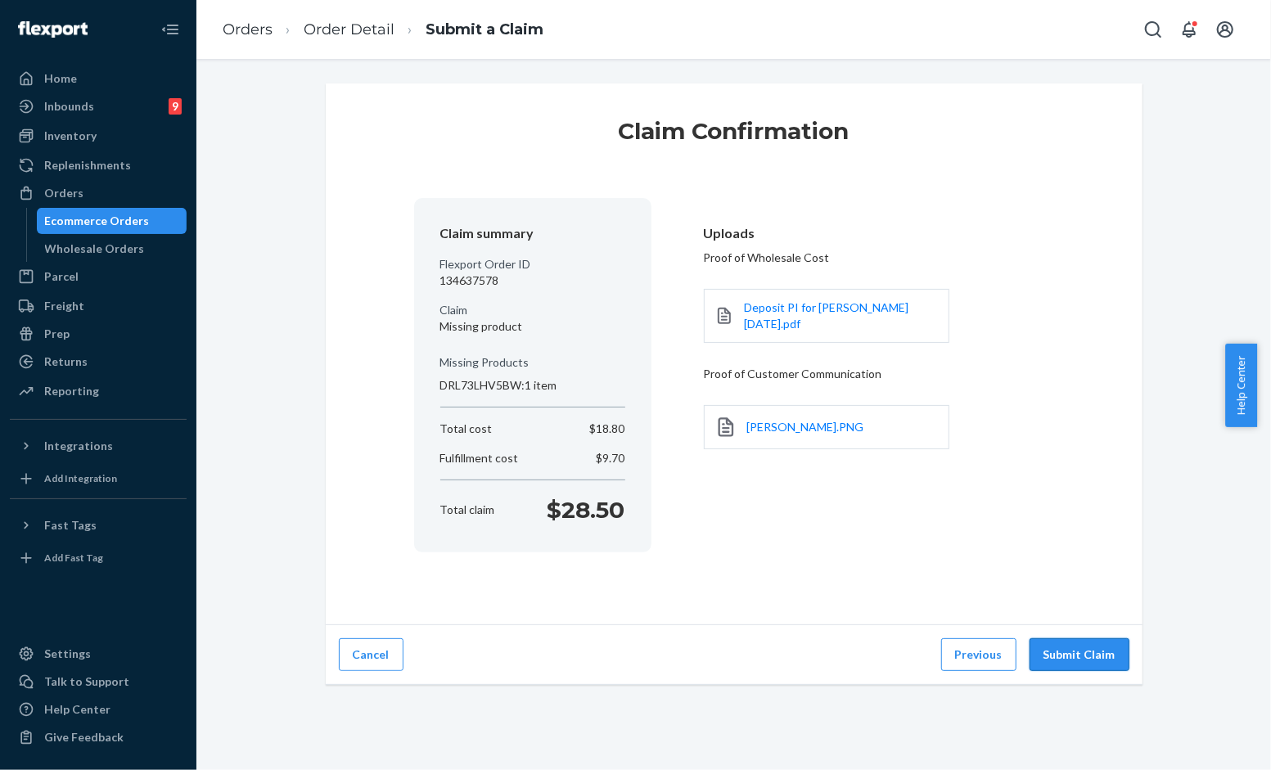
click at [1103, 655] on button "Submit Claim" at bounding box center [1080, 655] width 100 height 33
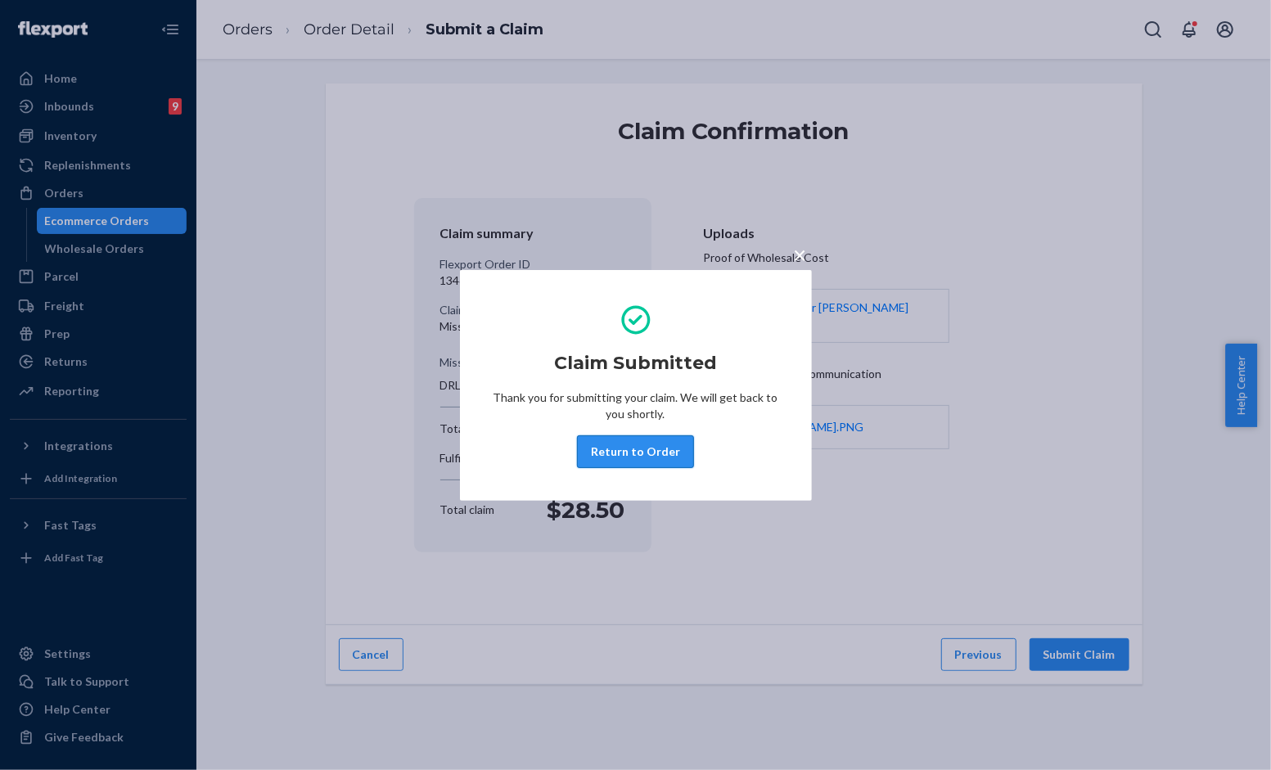
click at [622, 436] on button "Return to Order" at bounding box center [635, 451] width 117 height 33
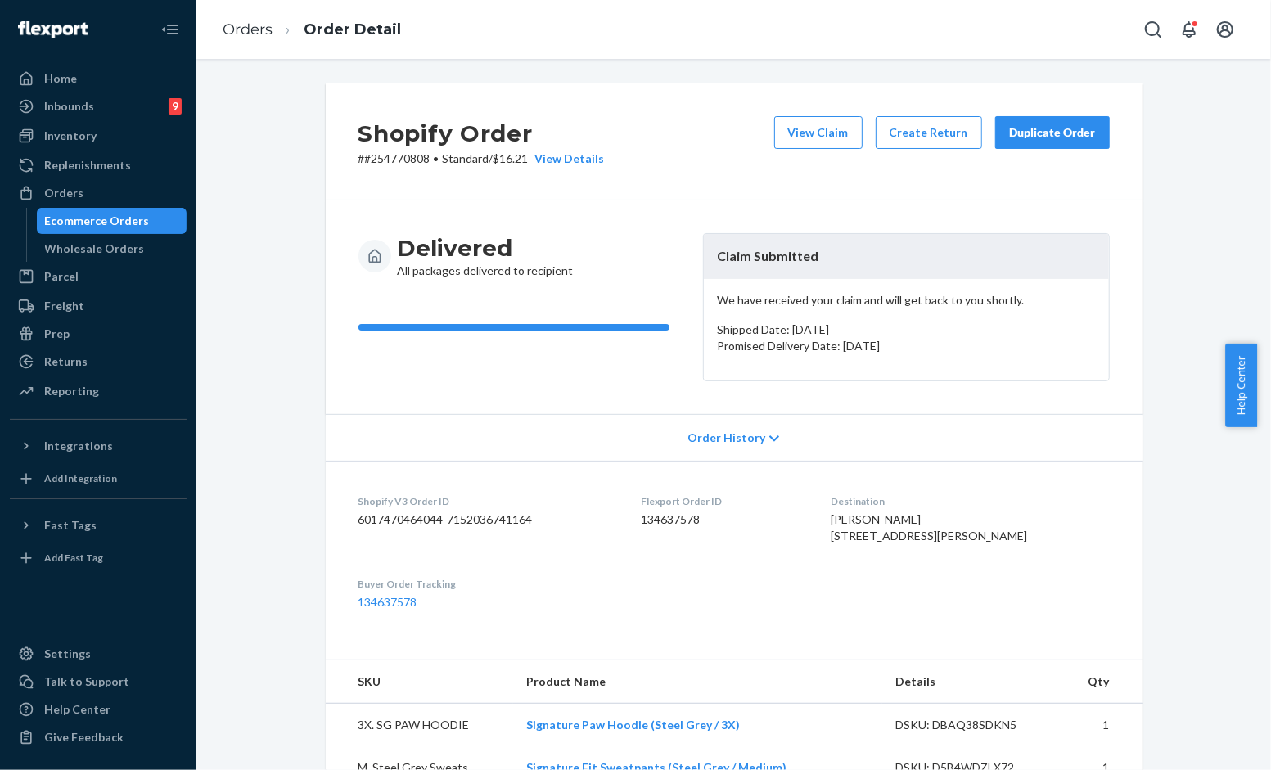
click at [637, 149] on div "Shopify Order # #254770808 • Standard / $16.21 View Details View Claim Create R…" at bounding box center [734, 141] width 817 height 117
click at [1032, 138] on div "Duplicate Order" at bounding box center [1052, 132] width 87 height 16
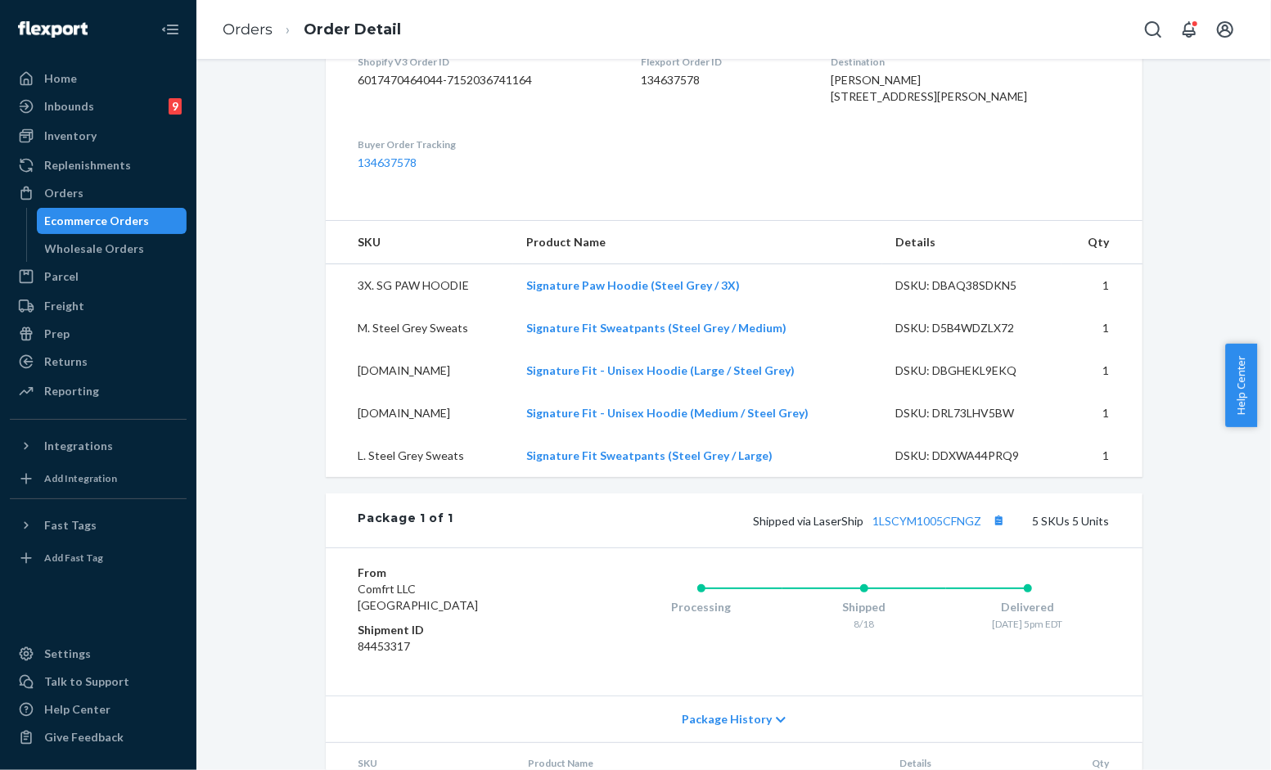
scroll to position [454, 0]
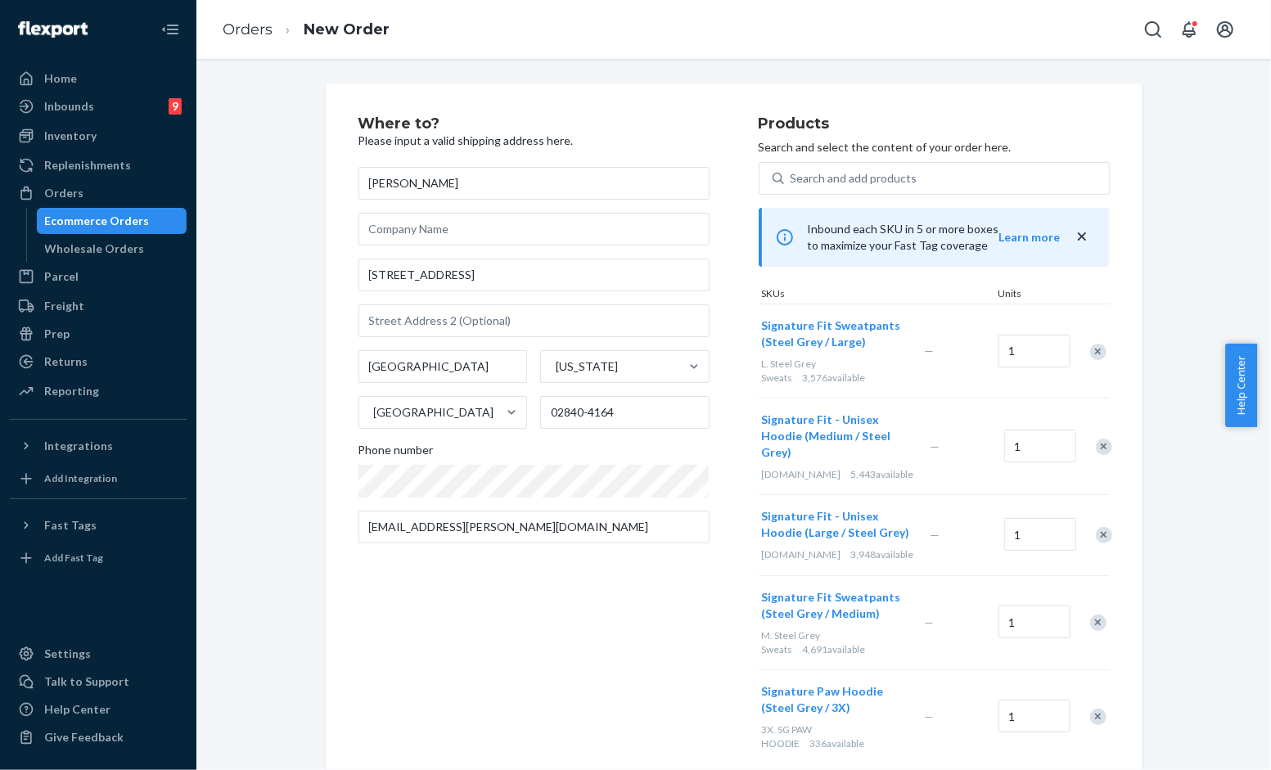
scroll to position [91, 0]
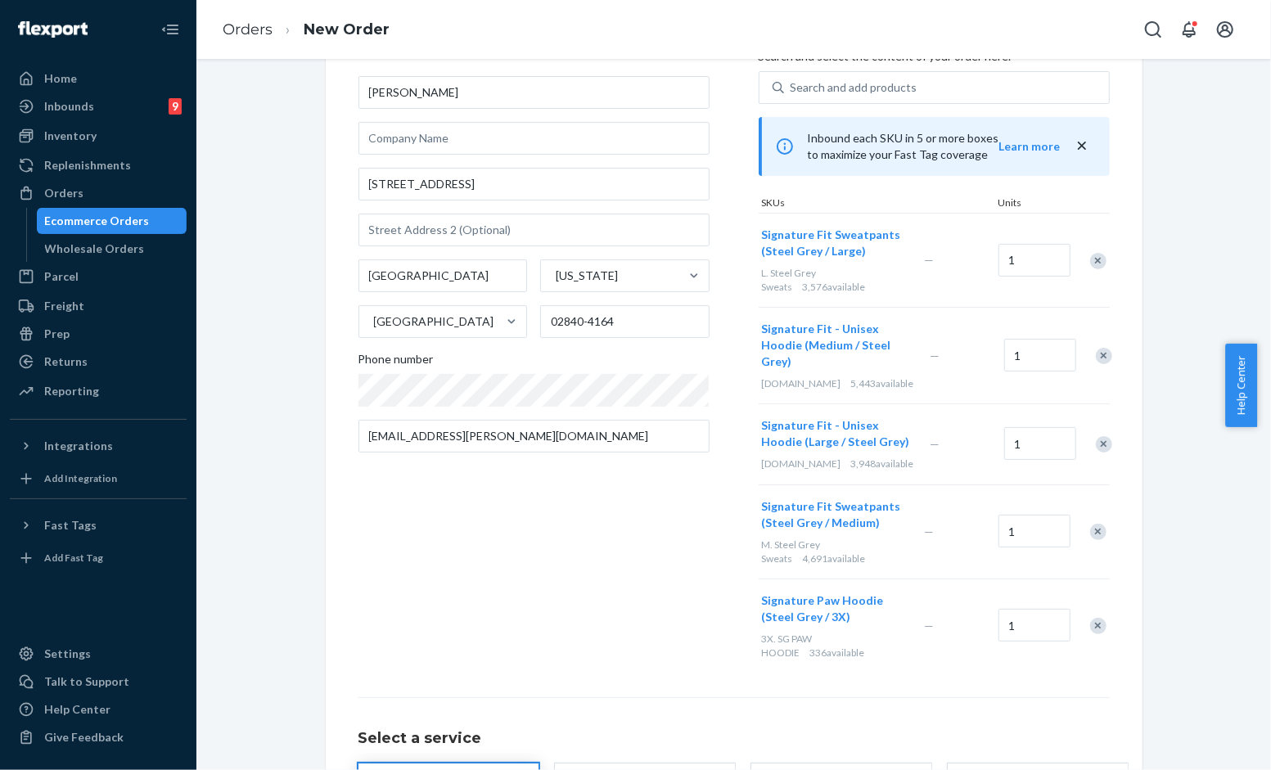
click at [1090, 627] on div "Remove Item" at bounding box center [1098, 626] width 16 height 16
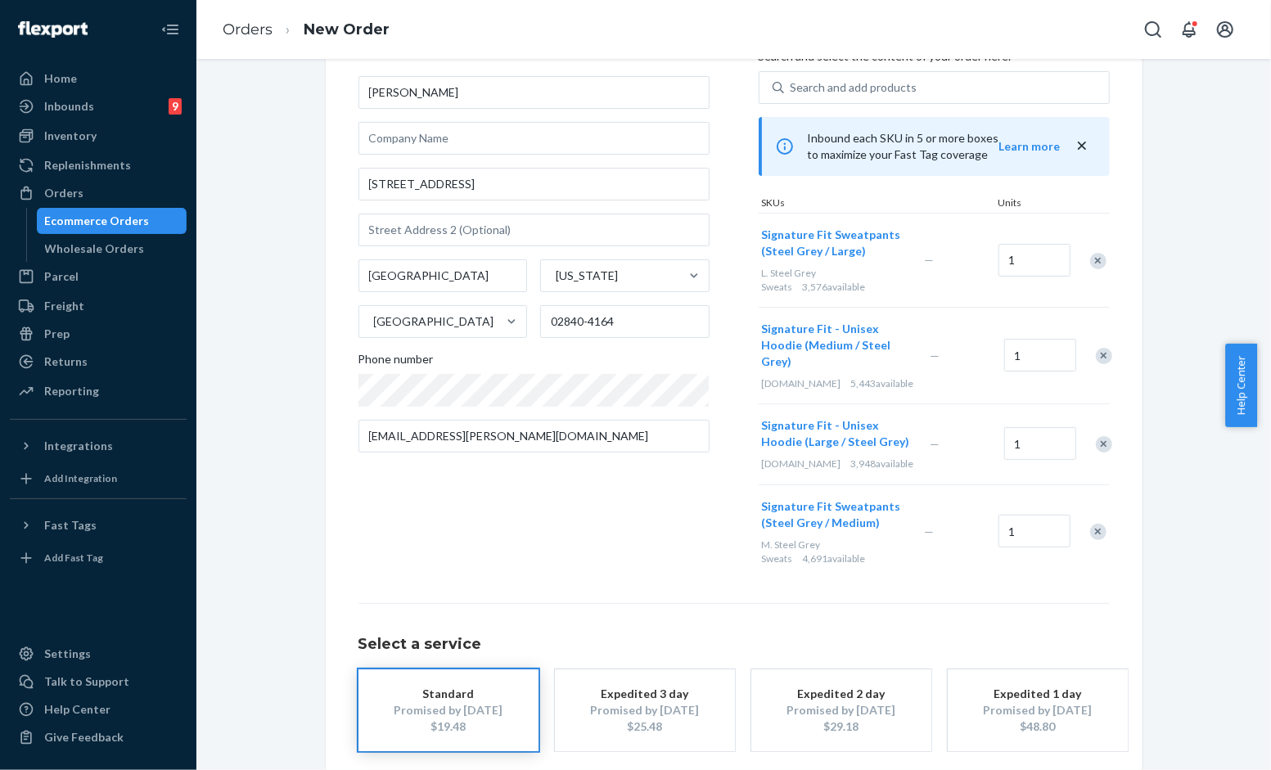
click at [1090, 535] on div "Remove Item" at bounding box center [1098, 532] width 16 height 16
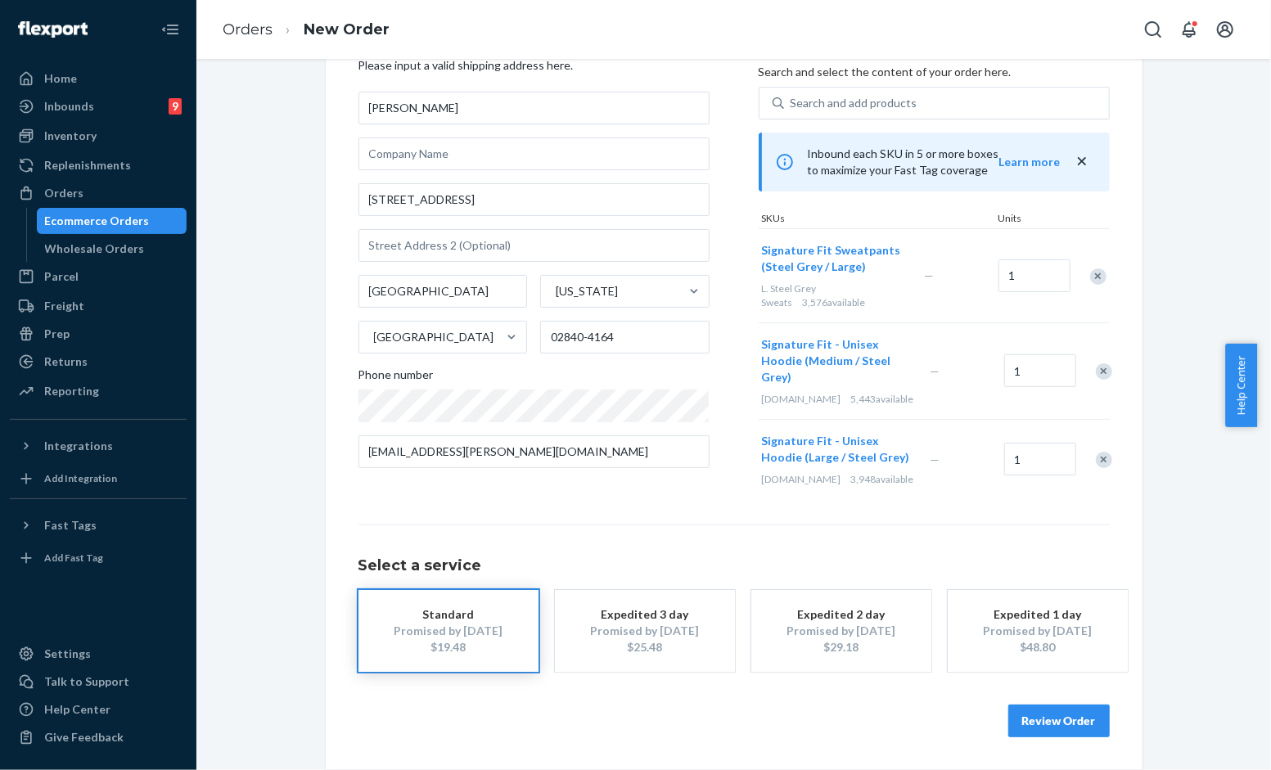
scroll to position [75, 0]
click at [1096, 460] on div "Remove Item" at bounding box center [1104, 460] width 16 height 16
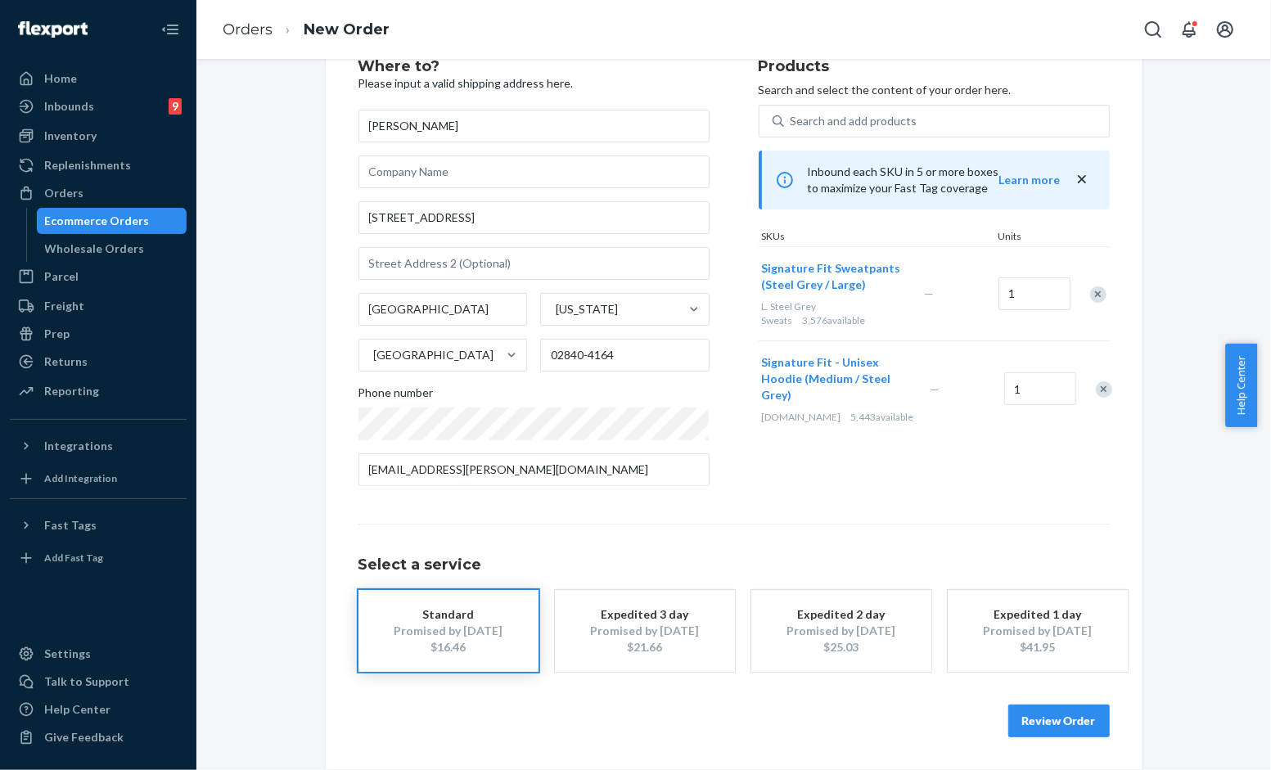
scroll to position [57, 0]
click at [1091, 296] on div "Remove Item" at bounding box center [1098, 295] width 16 height 16
click at [1025, 721] on button "Review Order" at bounding box center [1060, 721] width 102 height 33
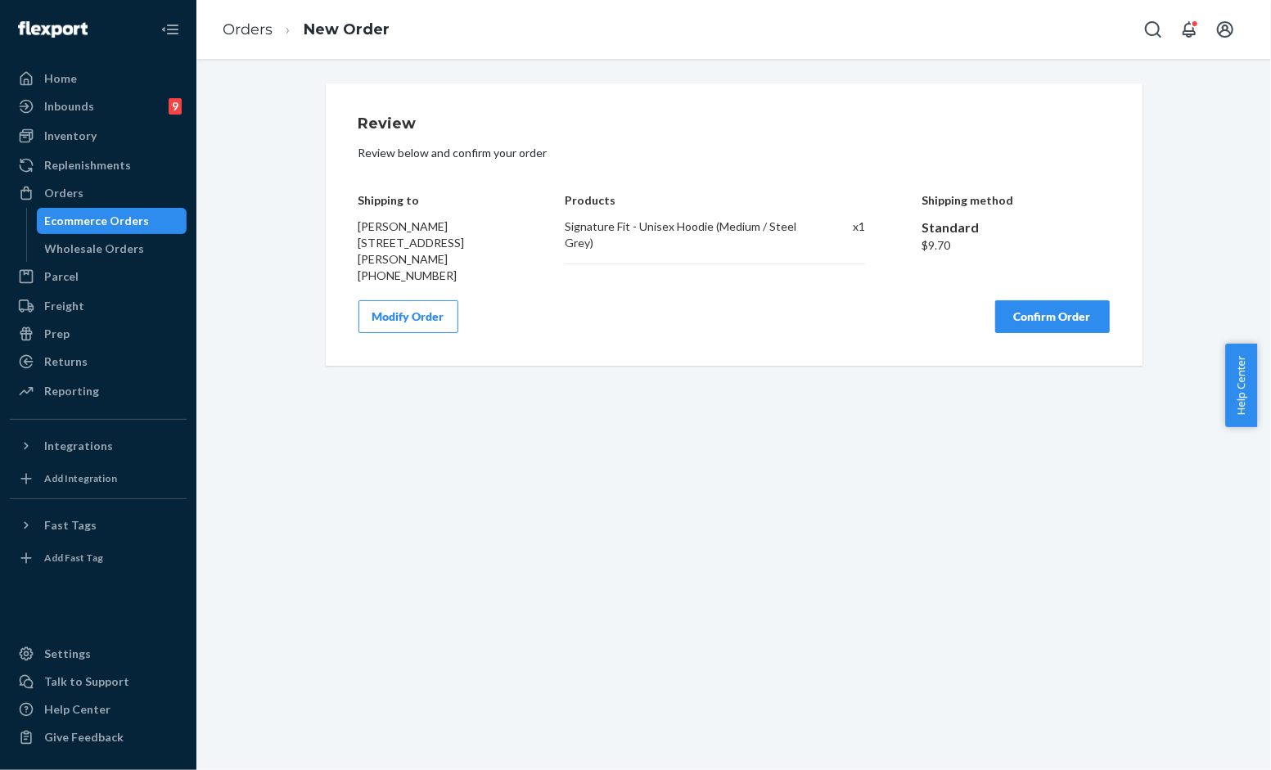
scroll to position [0, 0]
click at [1041, 314] on button "Confirm Order" at bounding box center [1052, 316] width 115 height 33
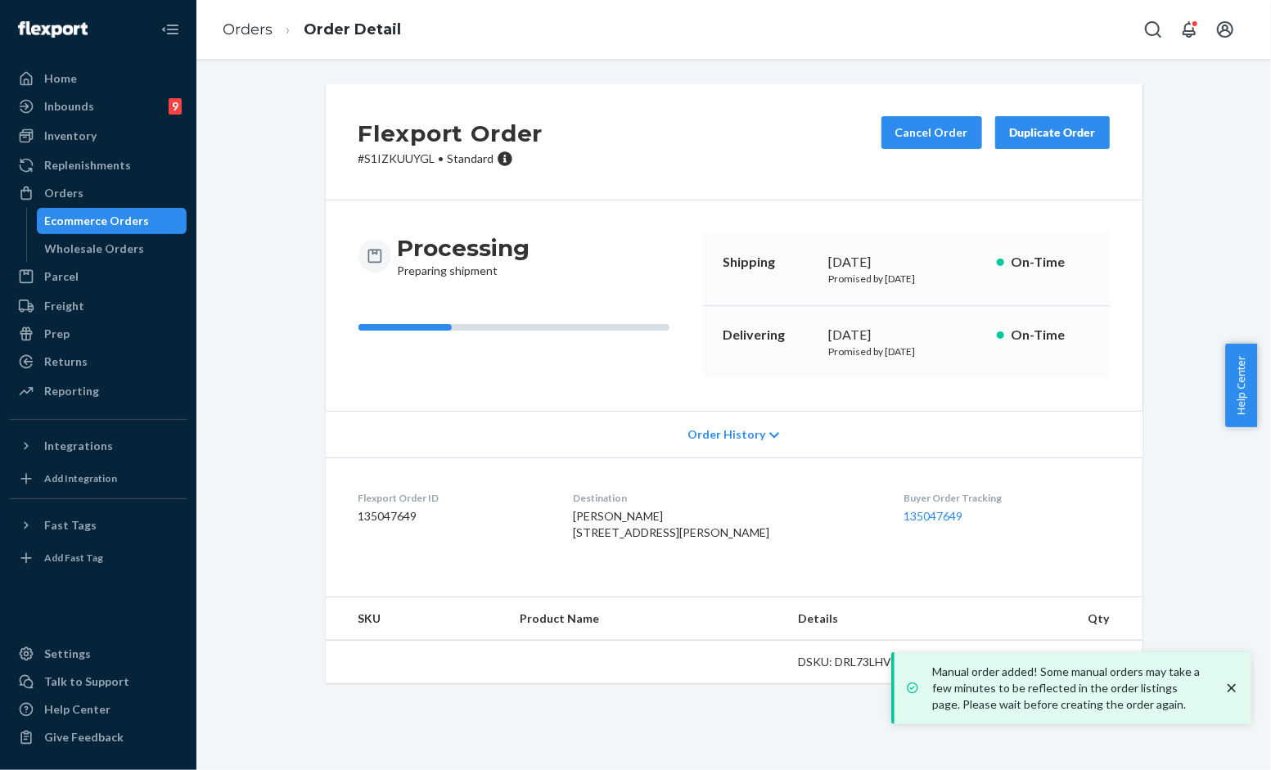
click at [1234, 685] on icon "close toast" at bounding box center [1232, 688] width 8 height 8
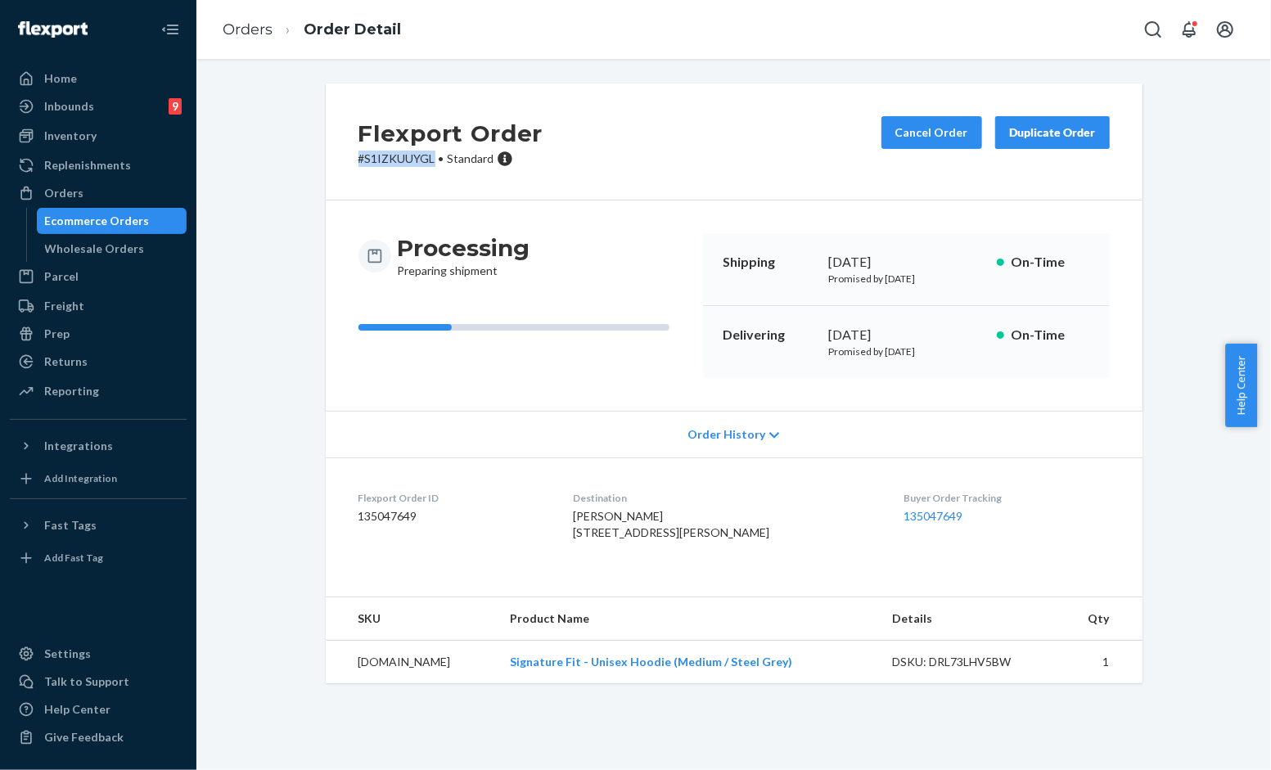
drag, startPoint x: 393, startPoint y: 160, endPoint x: 320, endPoint y: 151, distance: 73.3
click at [326, 151] on div "Flexport Order # S1IZKUUYGL • Standard Cancel Order Duplicate Order" at bounding box center [734, 141] width 817 height 117
copy p "# S1IZKUUYGL"
click at [655, 150] on div "Flexport Order # S1IZKUUYGL • Standard Cancel Order Duplicate Order" at bounding box center [734, 141] width 817 height 117
click at [651, 180] on div "Flexport Order # S1IZKUUYGL • Standard Cancel Order Duplicate Order" at bounding box center [734, 141] width 817 height 117
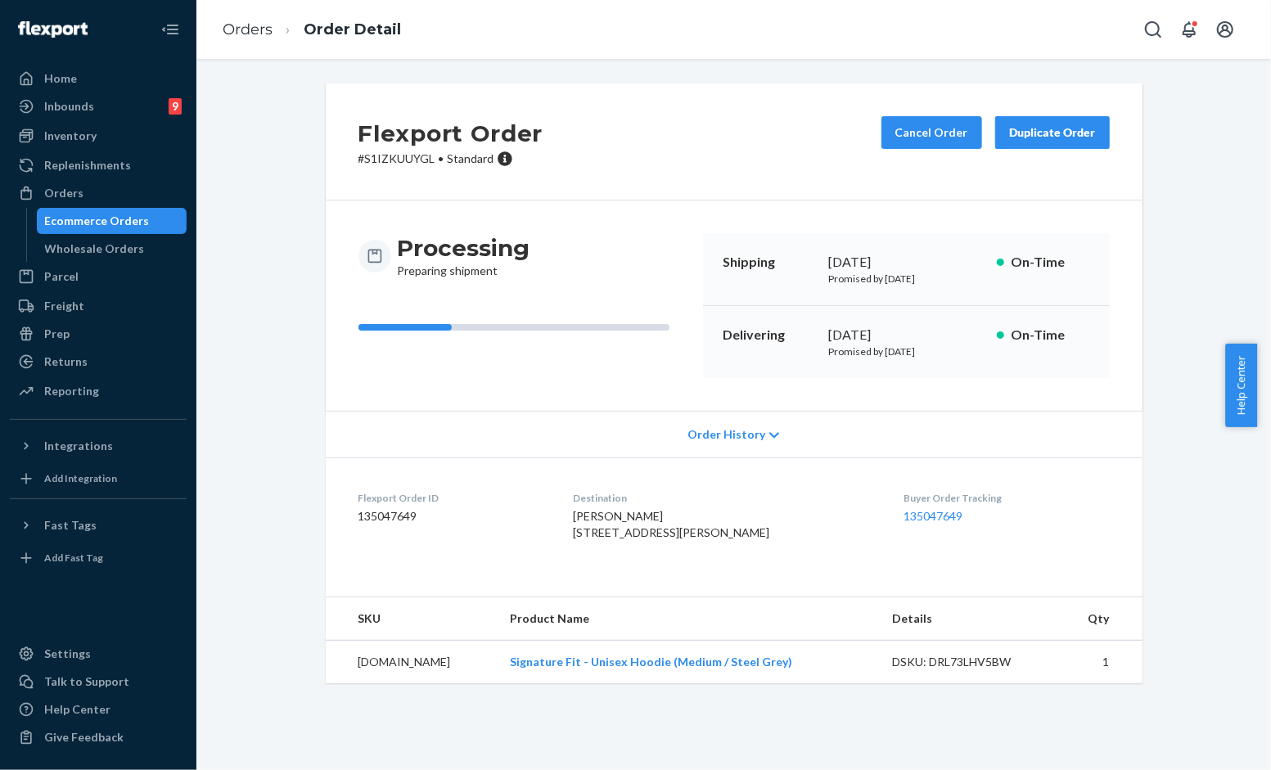
click at [256, 176] on div "Flexport Order # S1IZKUUYGL • Standard Cancel Order Duplicate Order Processing …" at bounding box center [734, 393] width 1050 height 620
